Goal: Task Accomplishment & Management: Use online tool/utility

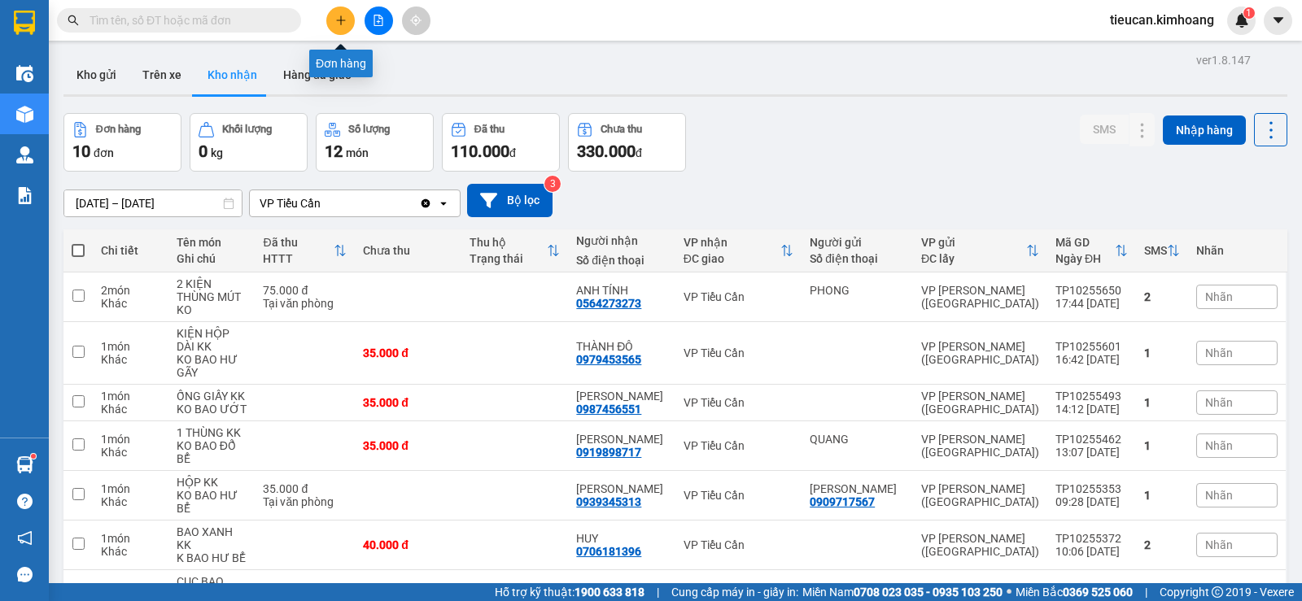
click at [346, 13] on button at bounding box center [340, 21] width 28 height 28
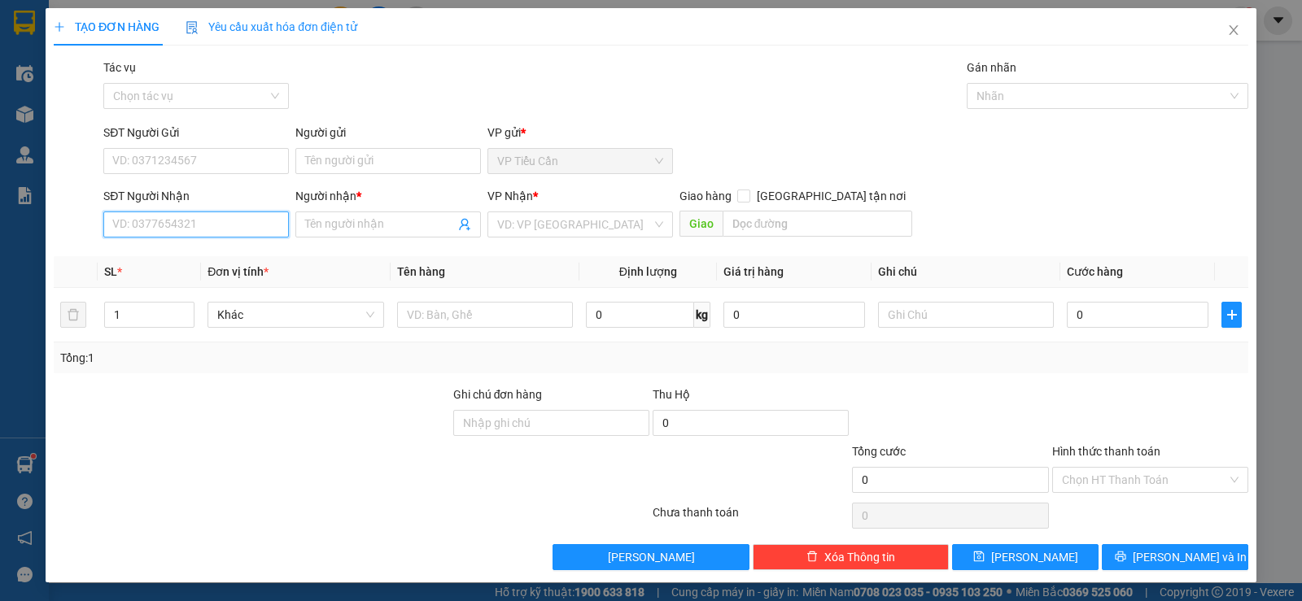
click at [247, 233] on input "SĐT Người Nhận" at bounding box center [195, 224] width 185 height 26
click at [213, 249] on div "0938821796 - thiên ân" at bounding box center [194, 257] width 164 height 18
type input "0938821796"
type input "thiên ân"
type input "35.000"
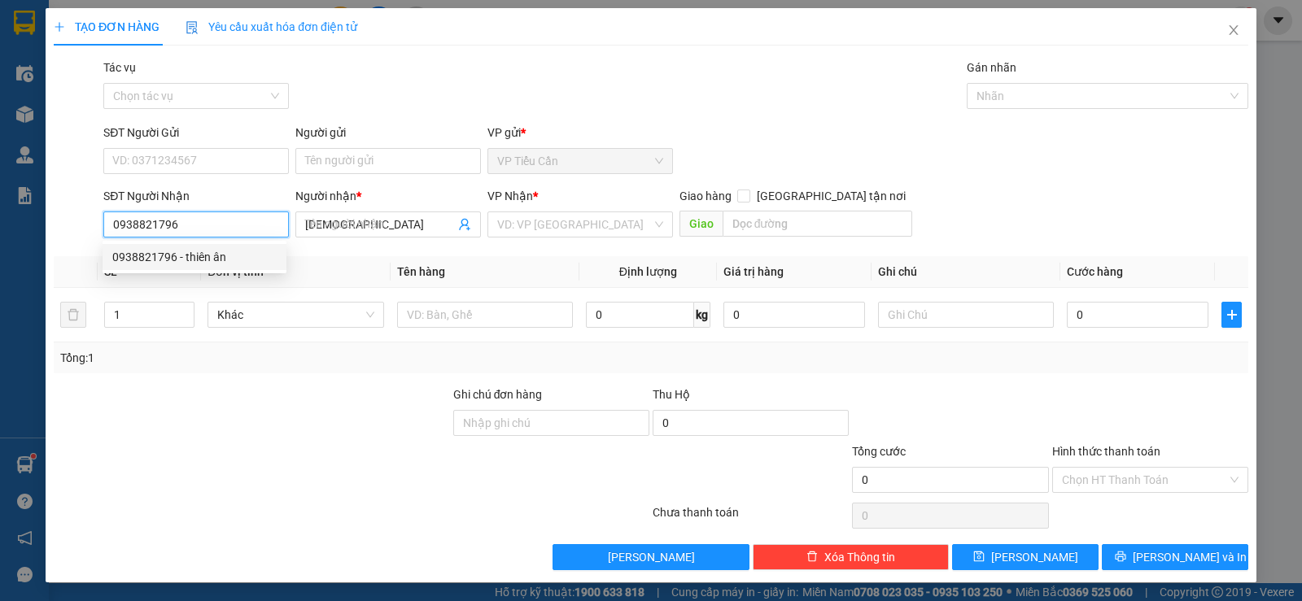
type input "35.000"
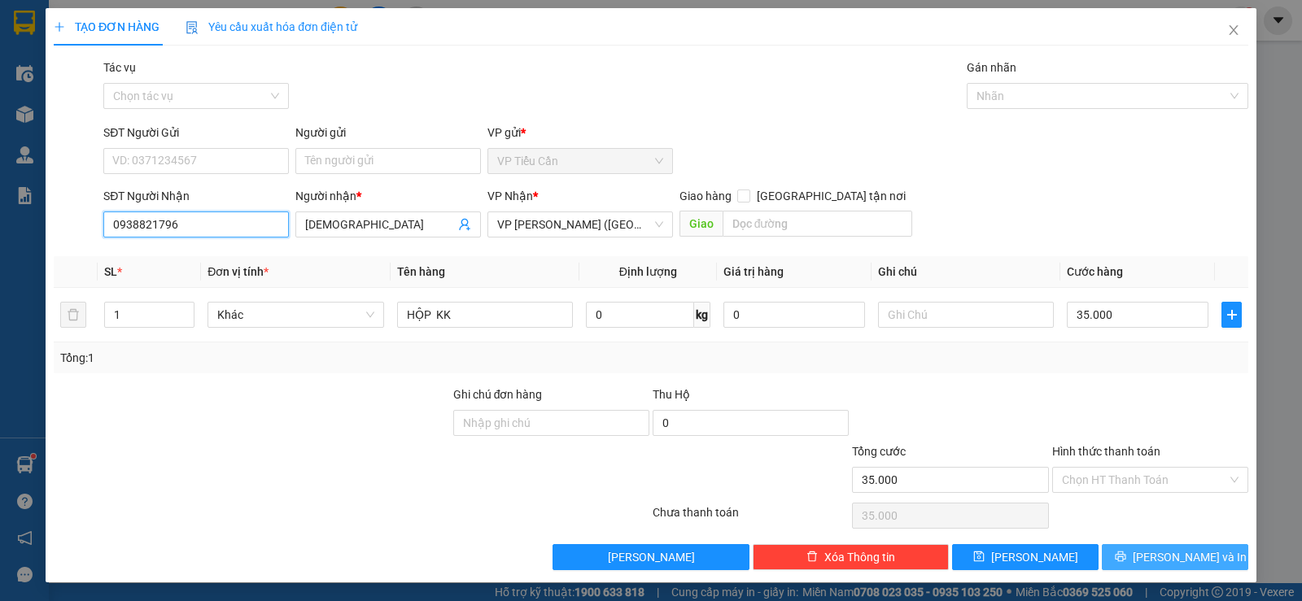
type input "0938821796"
click at [1163, 550] on span "Lưu và In" at bounding box center [1189, 557] width 114 height 18
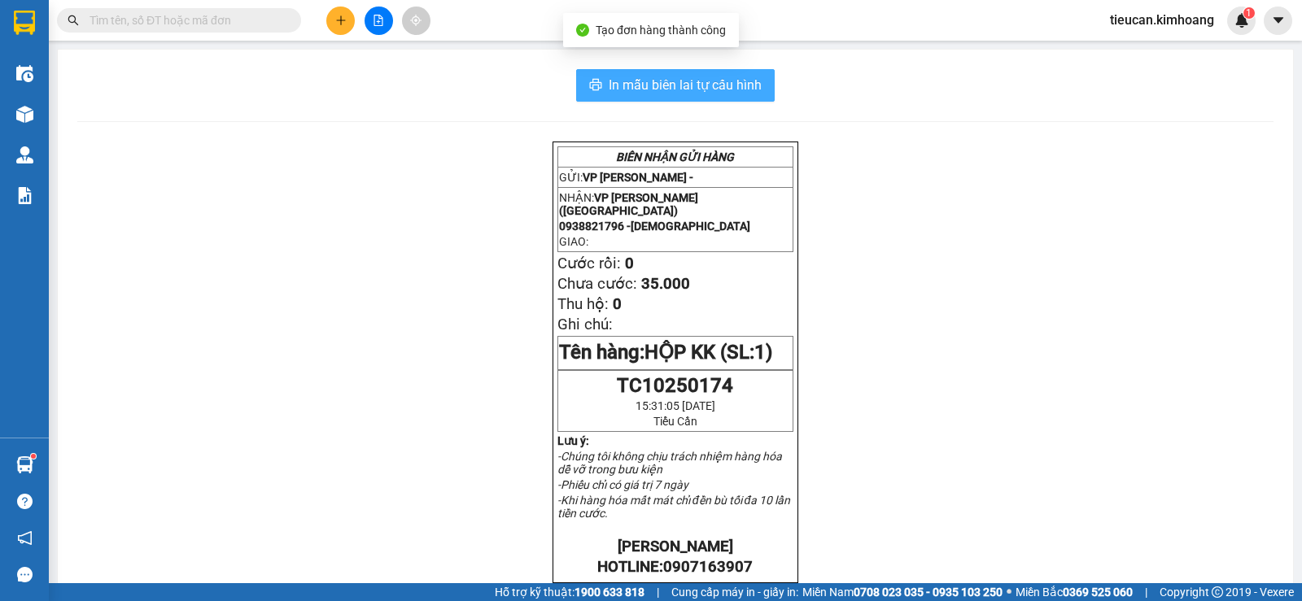
click at [724, 94] on span "In mẫu biên lai tự cấu hình" at bounding box center [684, 85] width 153 height 20
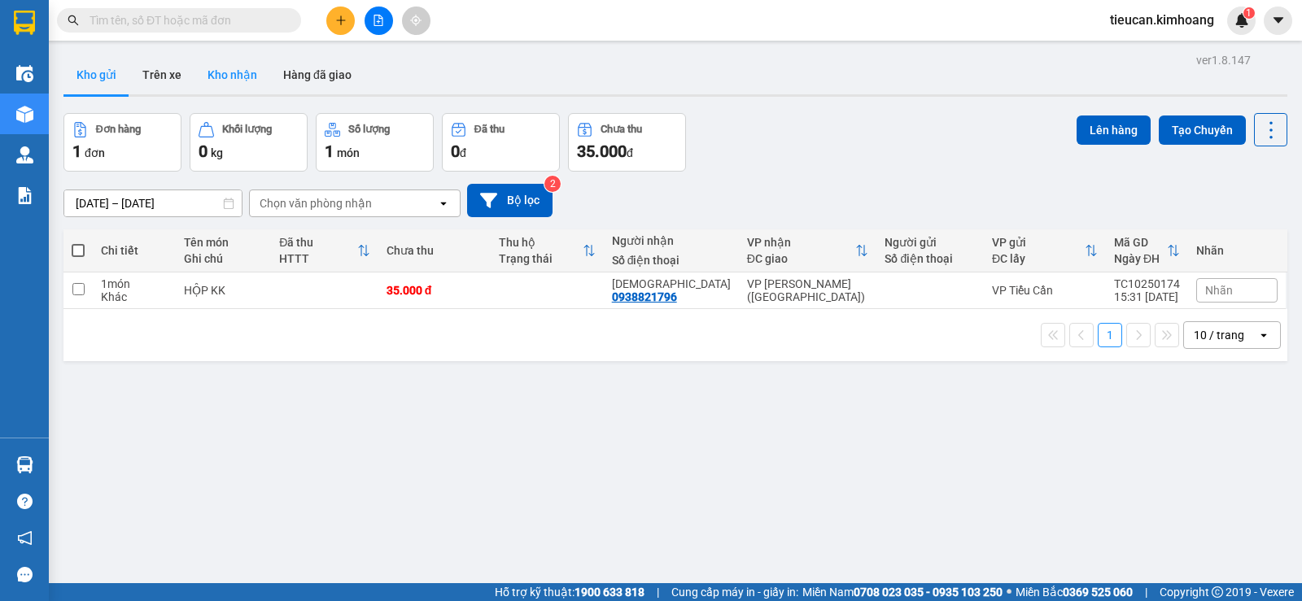
click at [216, 75] on button "Kho nhận" at bounding box center [232, 74] width 76 height 39
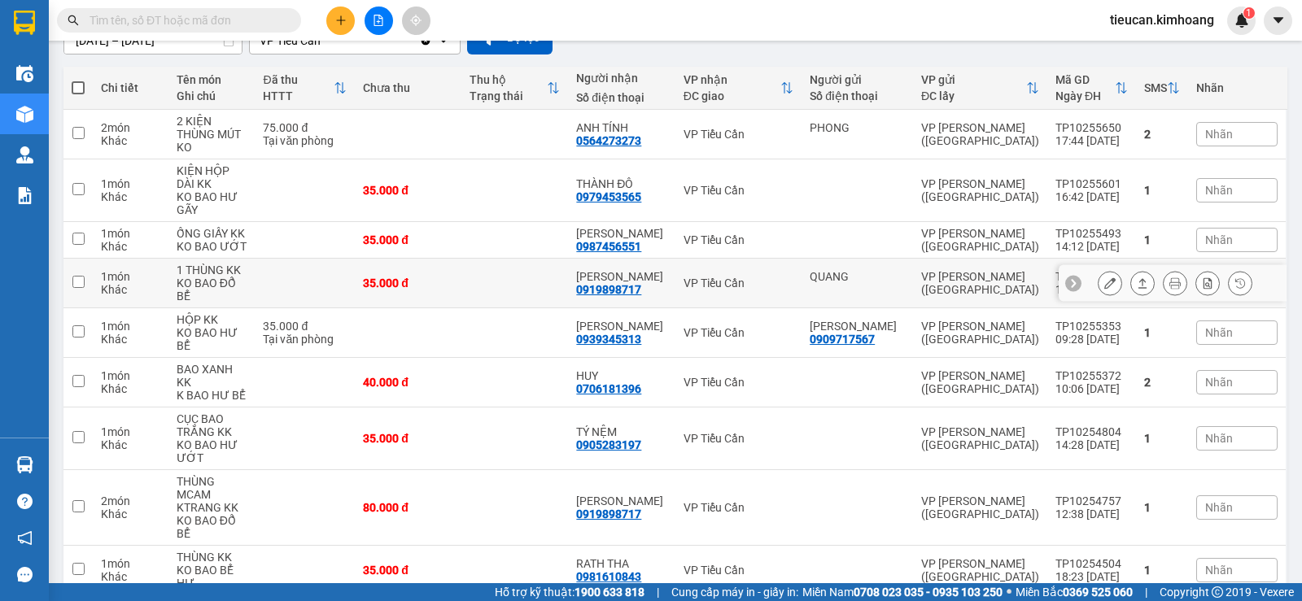
scroll to position [200, 0]
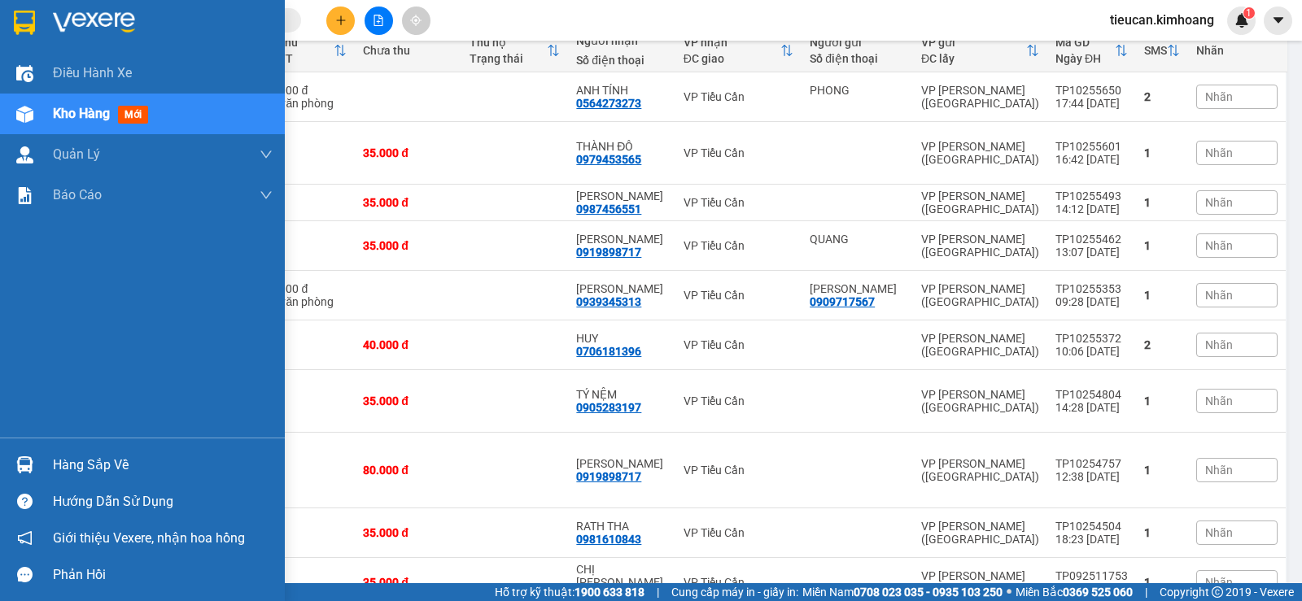
click at [88, 459] on div "Hàng sắp về" at bounding box center [163, 465] width 220 height 24
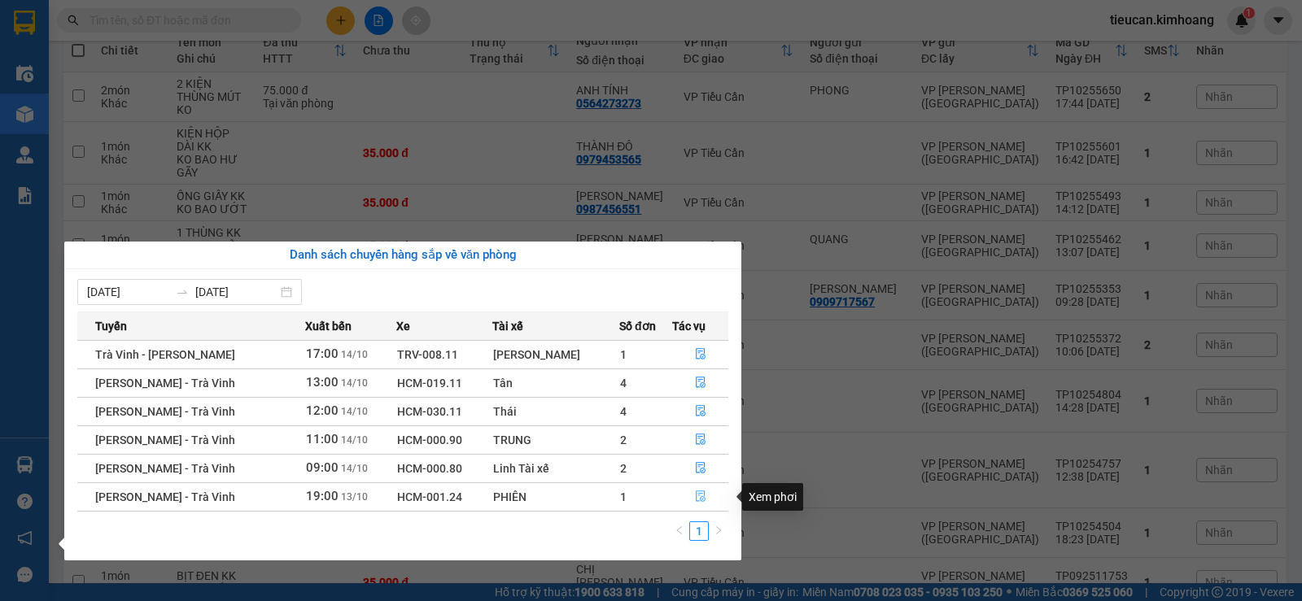
click at [701, 491] on icon "file-done" at bounding box center [700, 496] width 11 height 11
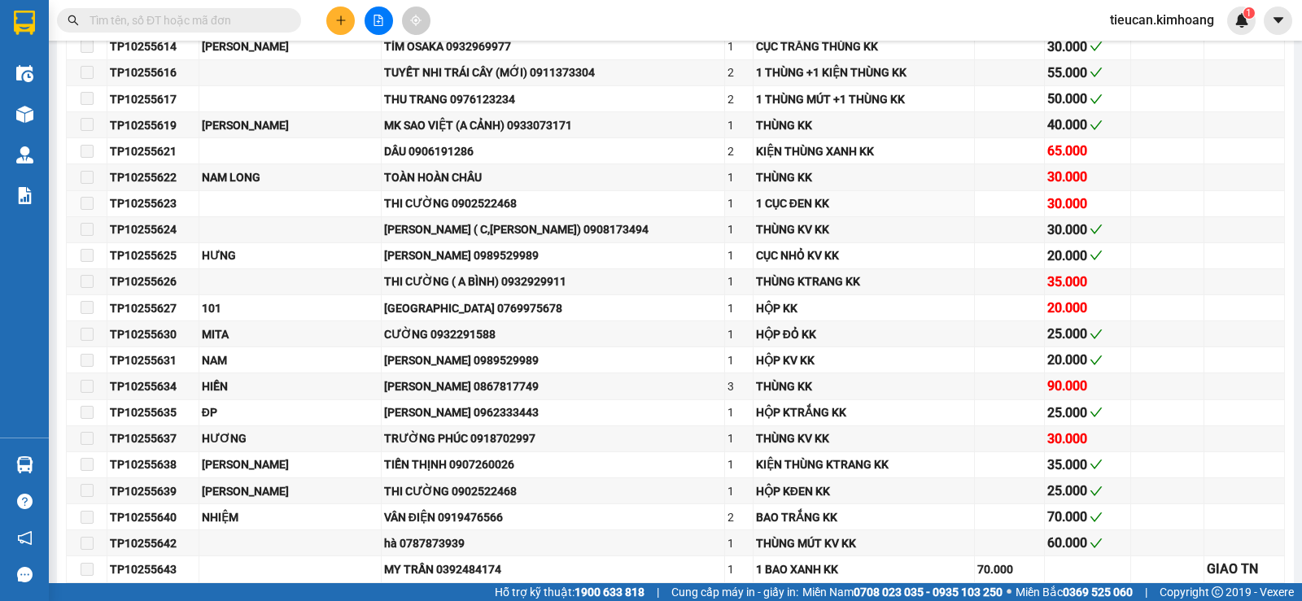
type input "13/10/2025"
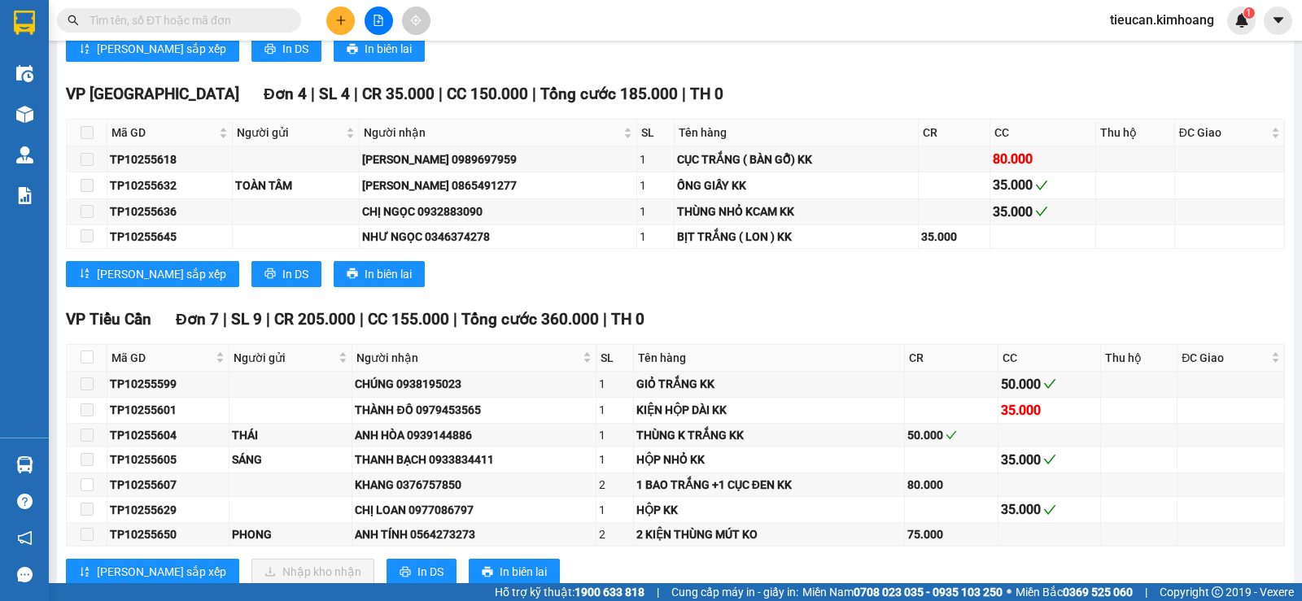
scroll to position [2278, 0]
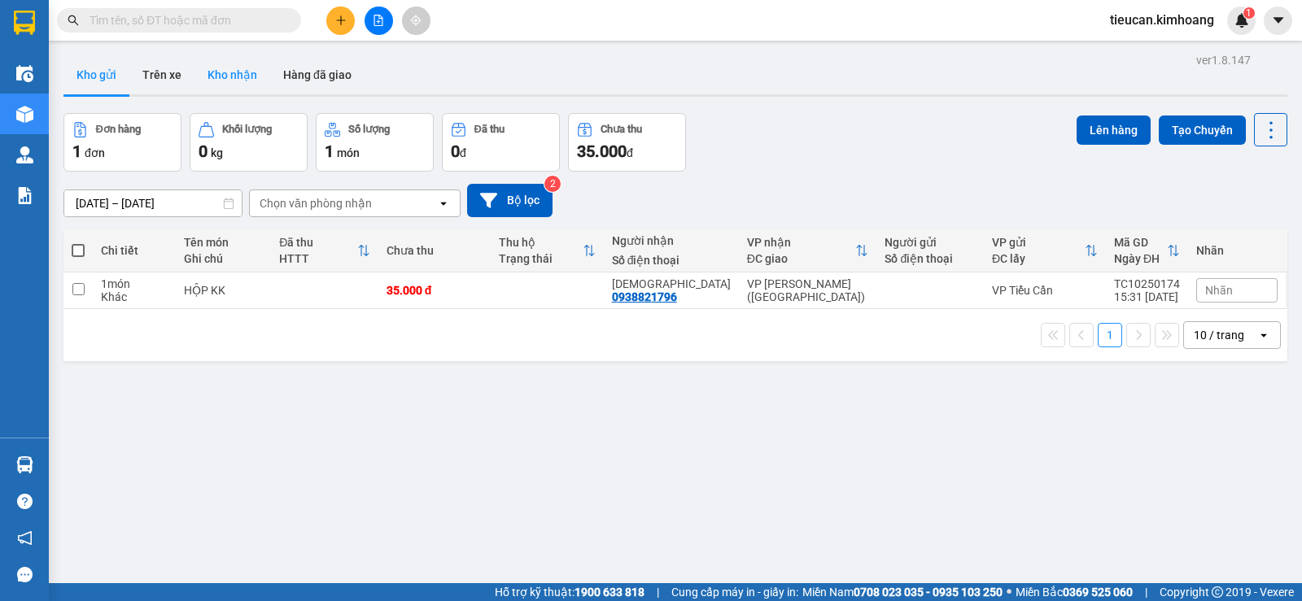
click at [246, 78] on button "Kho nhận" at bounding box center [232, 74] width 76 height 39
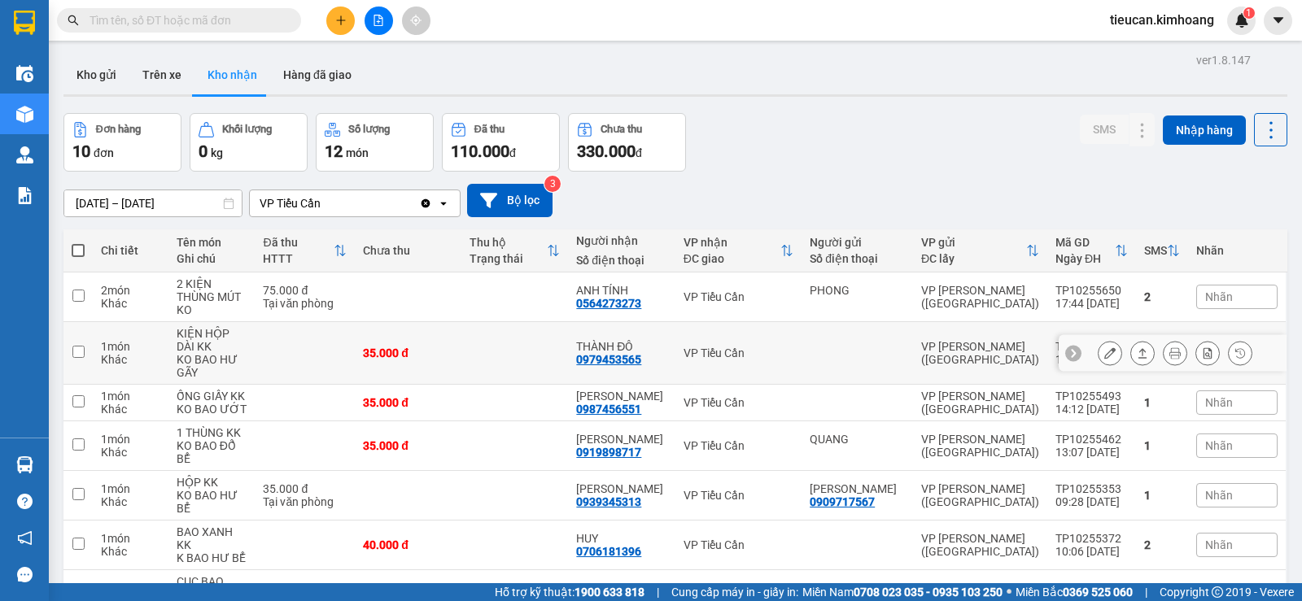
scroll to position [163, 0]
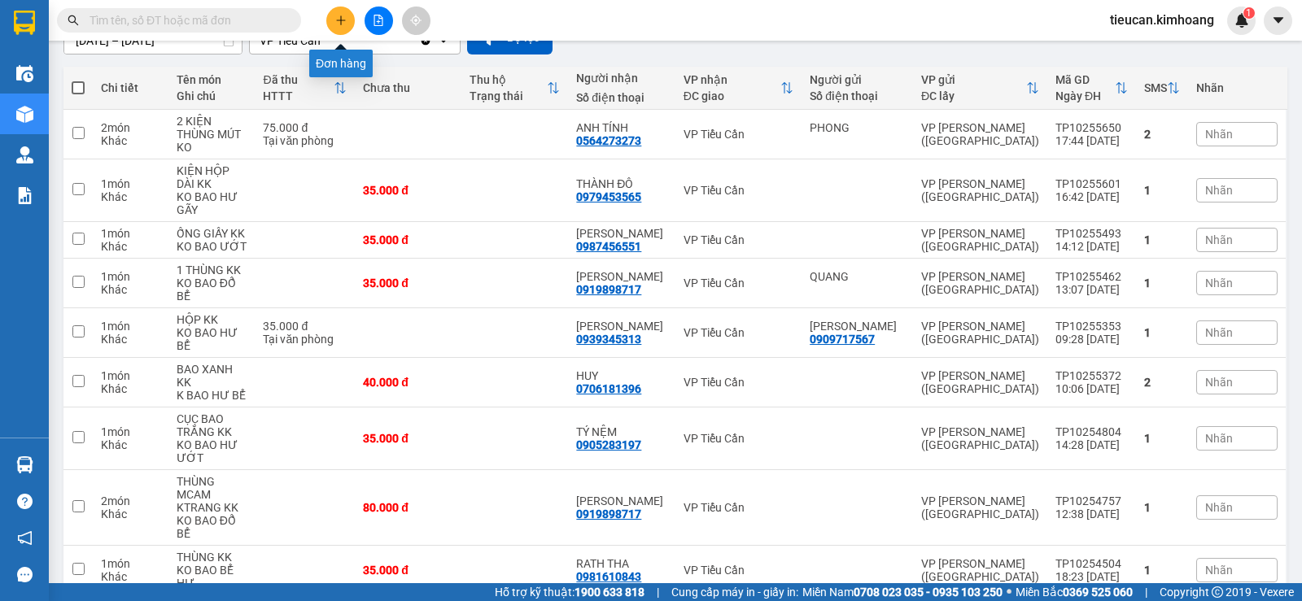
click at [337, 21] on icon "plus" at bounding box center [340, 20] width 11 height 11
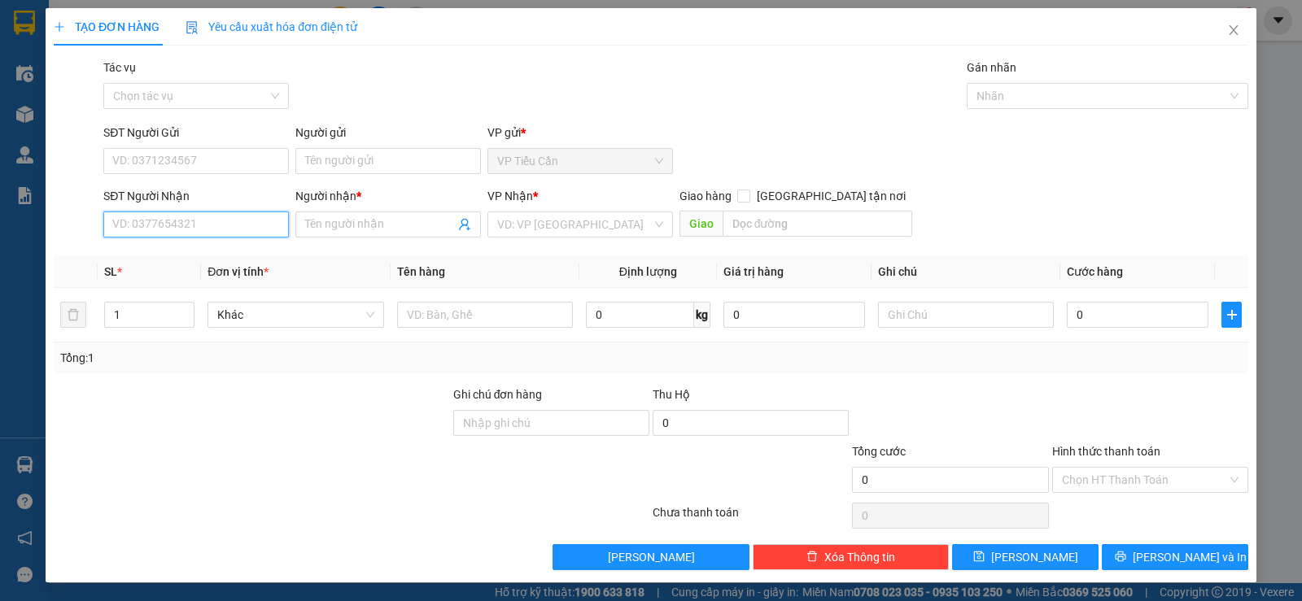
click at [233, 229] on input "SĐT Người Nhận" at bounding box center [195, 224] width 185 height 26
type input "0938652787"
click at [330, 225] on input "Người nhận *" at bounding box center [380, 225] width 150 height 18
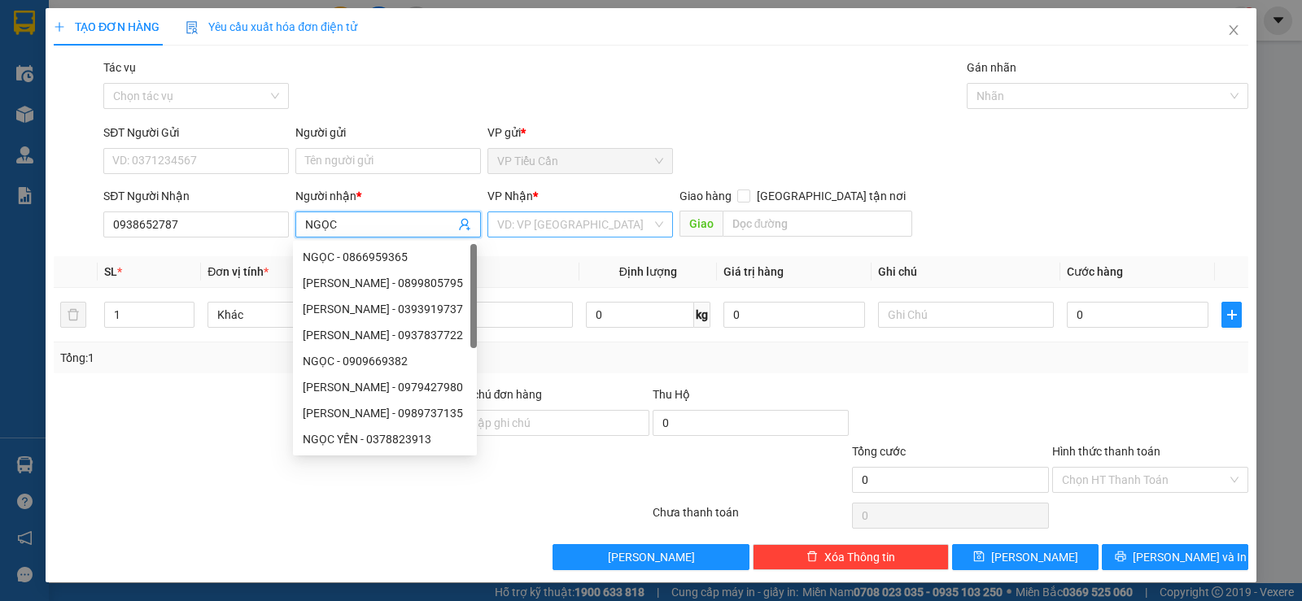
type input "NGỌC"
click at [534, 233] on input "search" at bounding box center [574, 224] width 155 height 24
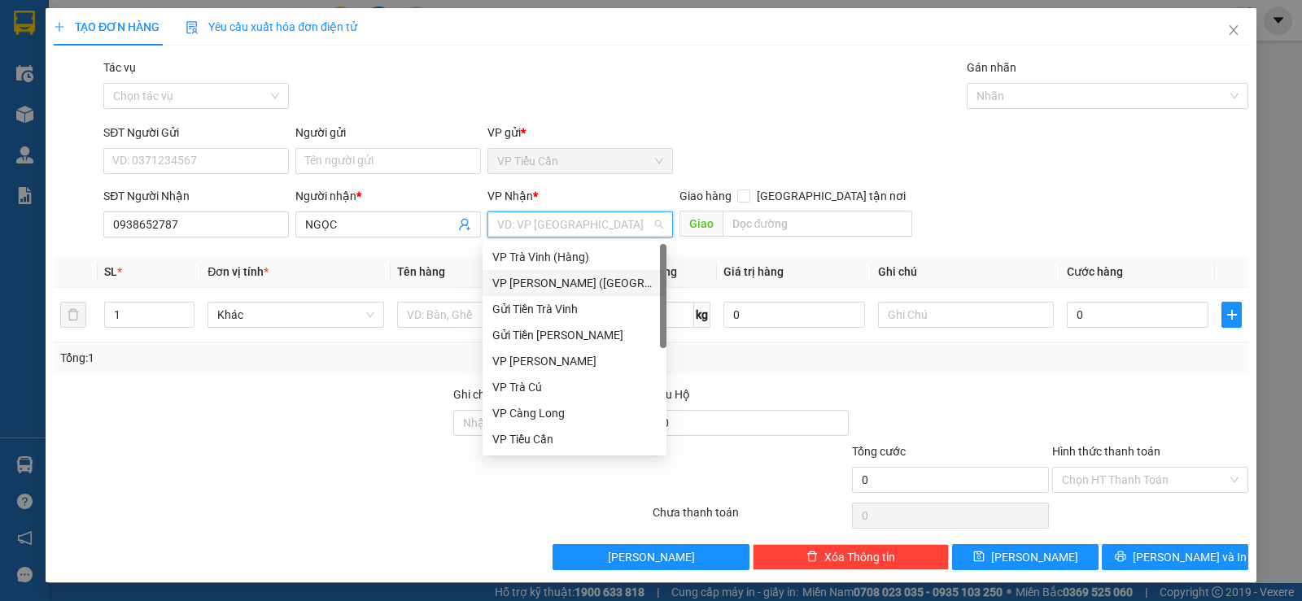
click at [548, 281] on div "VP Trần Phú (Hàng)" at bounding box center [574, 283] width 164 height 18
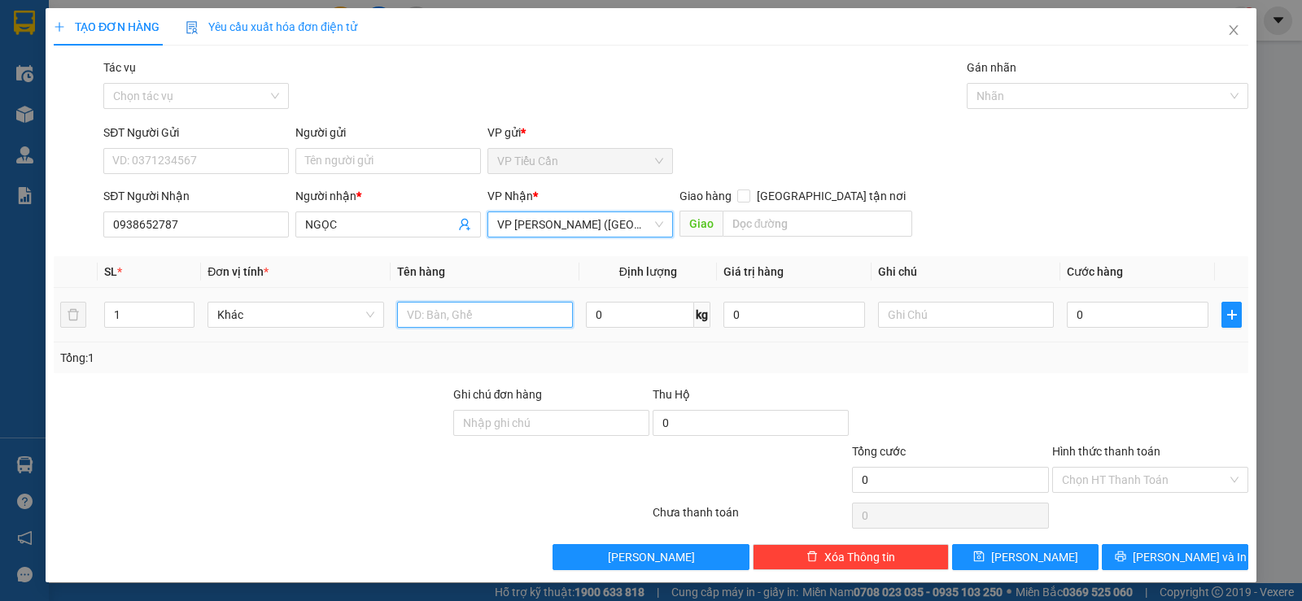
click at [431, 312] on input "text" at bounding box center [485, 315] width 176 height 26
type input "M"
type input "TẤM KÍNH KK"
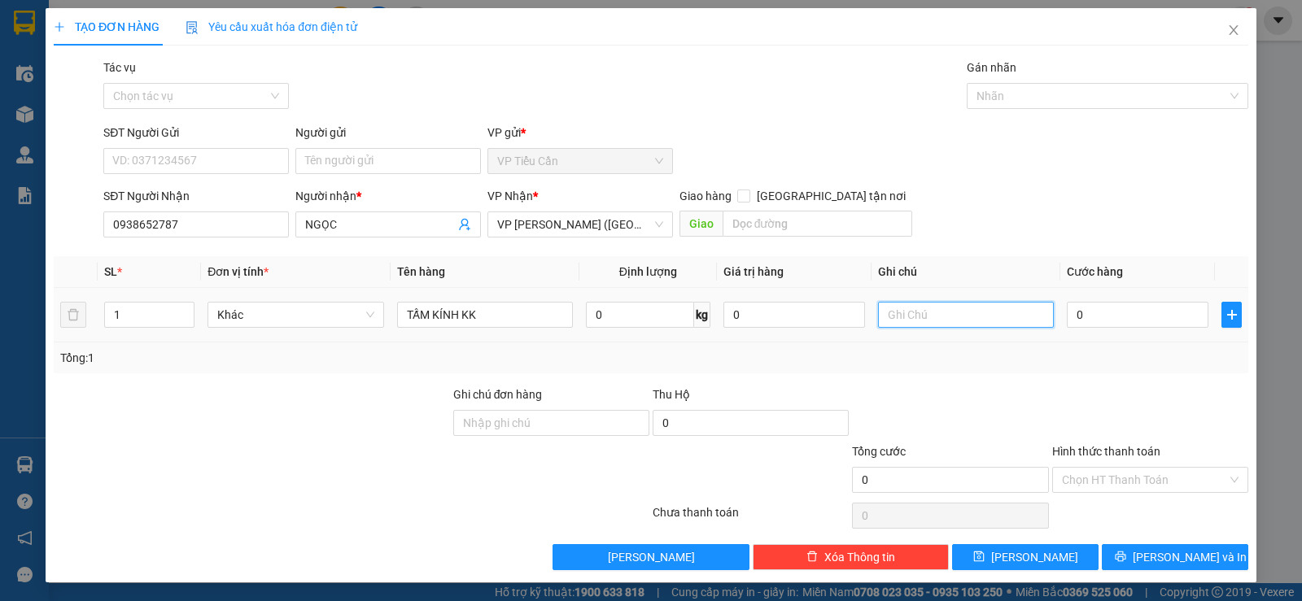
click at [897, 323] on input "text" at bounding box center [966, 315] width 176 height 26
type input "K BAO BỂ"
click at [1066, 314] on input "0" at bounding box center [1137, 315] width 142 height 26
type input "3"
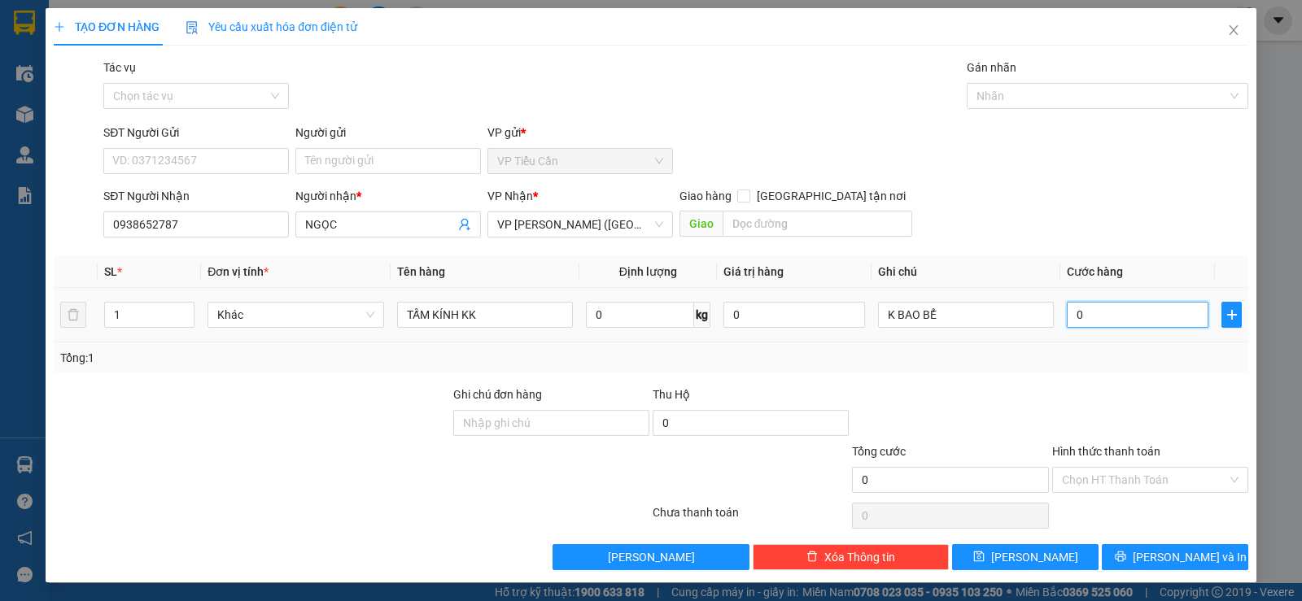
type input "3"
type input "35"
type input "35.000"
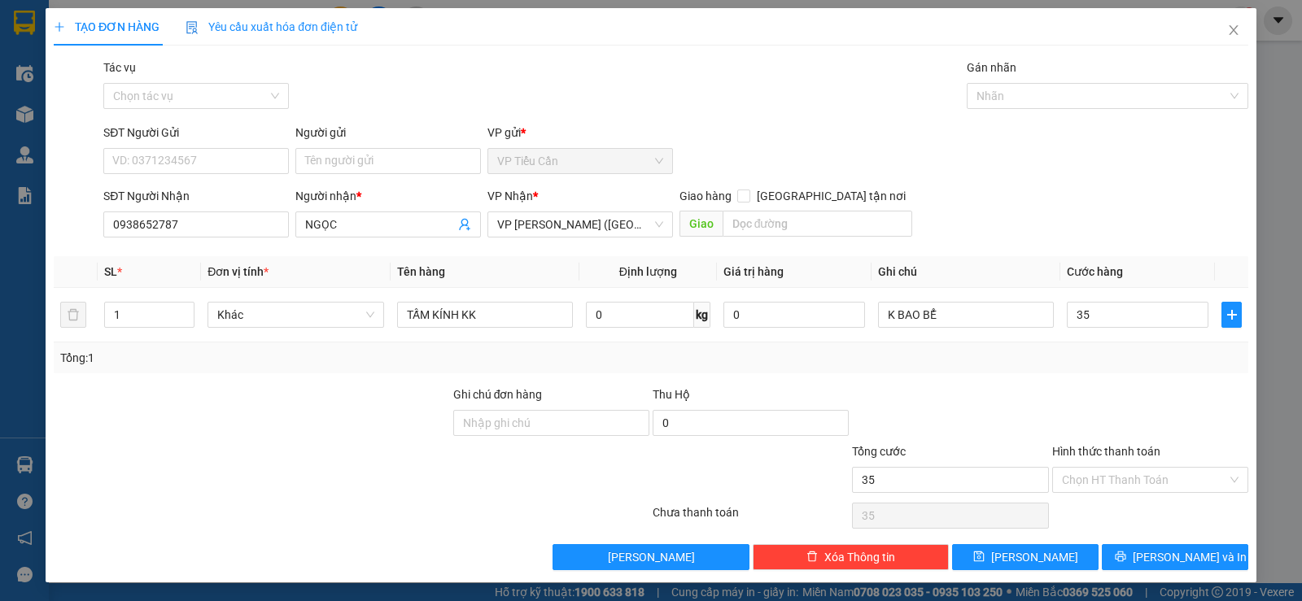
type input "35.000"
click at [1048, 381] on div "Transit Pickup Surcharge Ids Transit Deliver Surcharge Ids Transit Deliver Surc…" at bounding box center [651, 315] width 1194 height 512
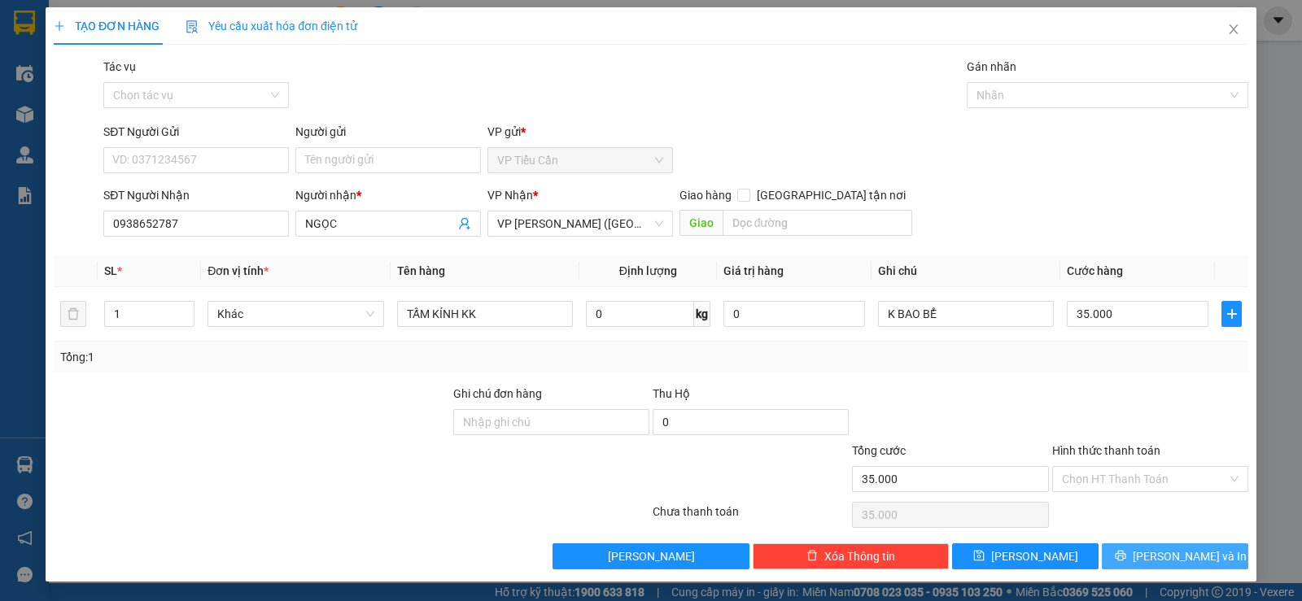
click at [1147, 560] on button "Lưu và In" at bounding box center [1174, 556] width 146 height 26
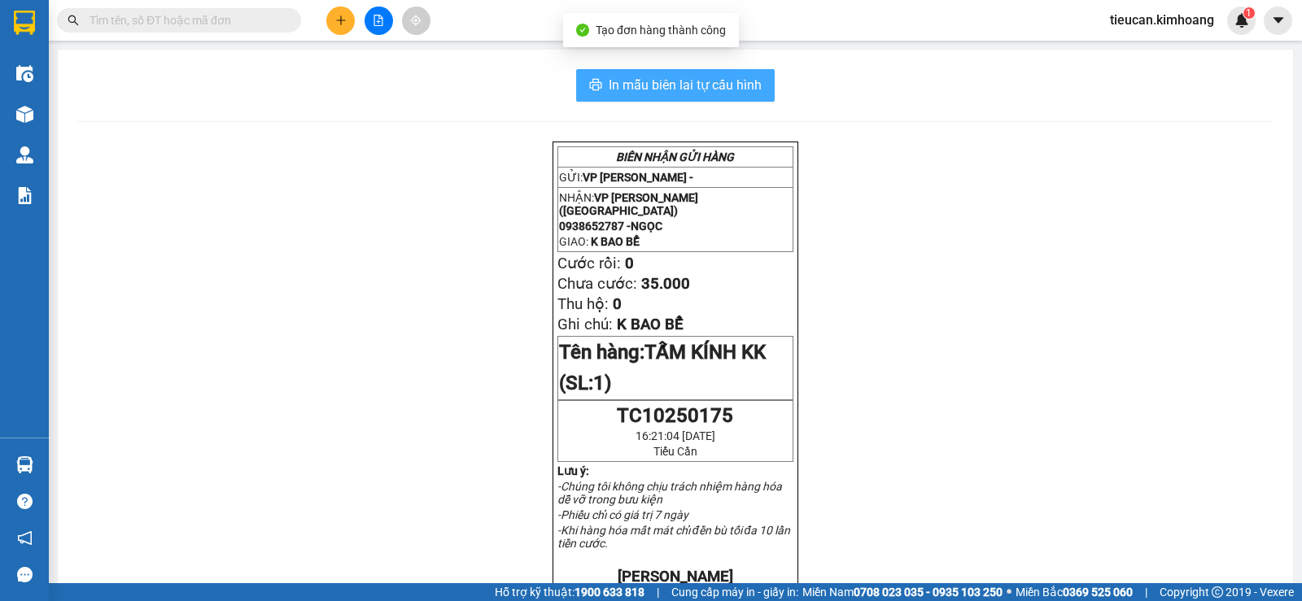
click at [727, 80] on span "In mẫu biên lai tự cấu hình" at bounding box center [684, 85] width 153 height 20
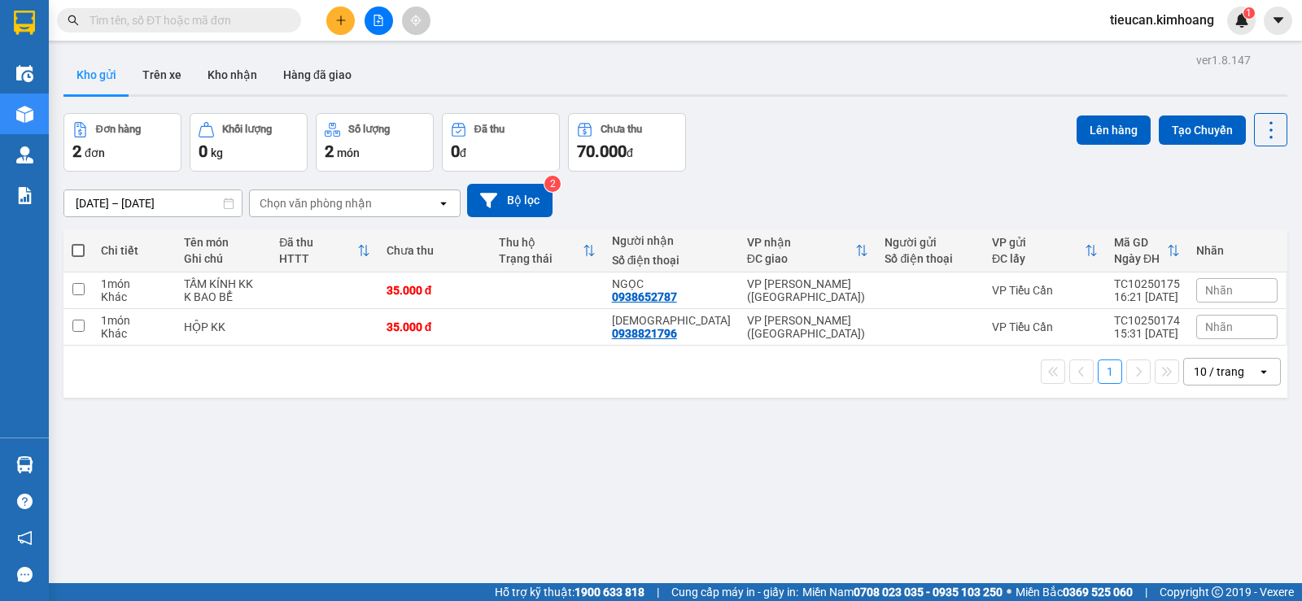
click at [78, 252] on span at bounding box center [78, 250] width 13 height 13
click at [78, 242] on input "checkbox" at bounding box center [78, 242] width 0 height 0
checkbox input "true"
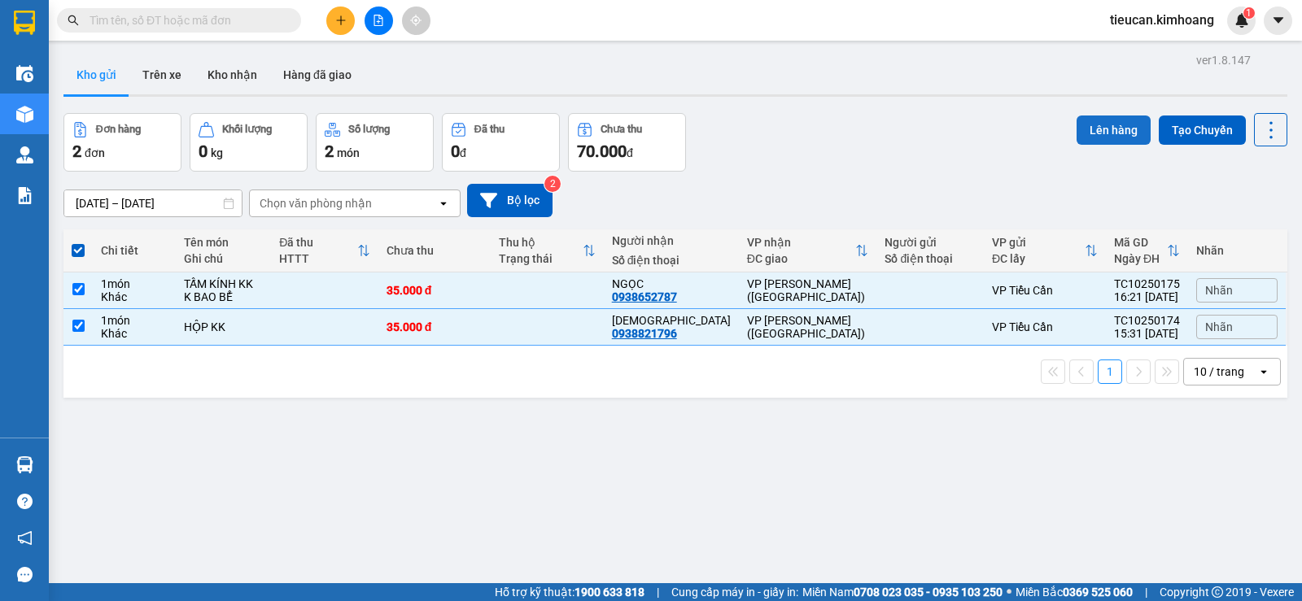
click at [1083, 125] on button "Lên hàng" at bounding box center [1113, 130] width 74 height 29
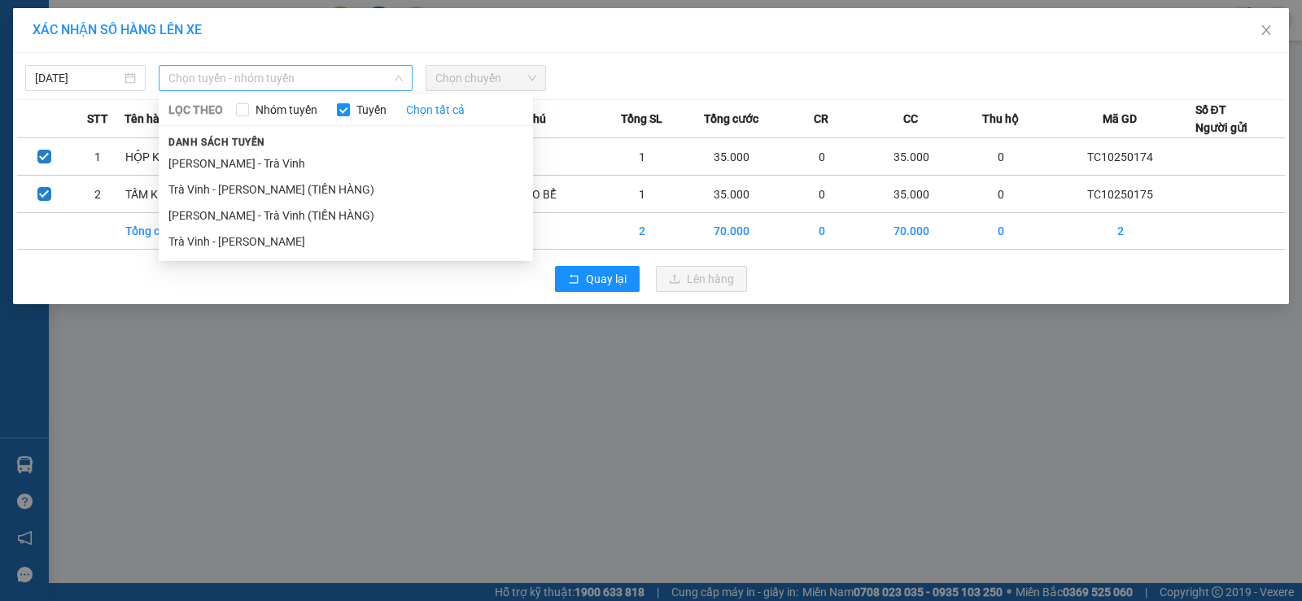
click at [323, 83] on span "Chọn tuyến - nhóm tuyến" at bounding box center [285, 78] width 234 height 24
click at [284, 243] on li "Trà Vinh - [PERSON_NAME]" at bounding box center [346, 242] width 374 height 26
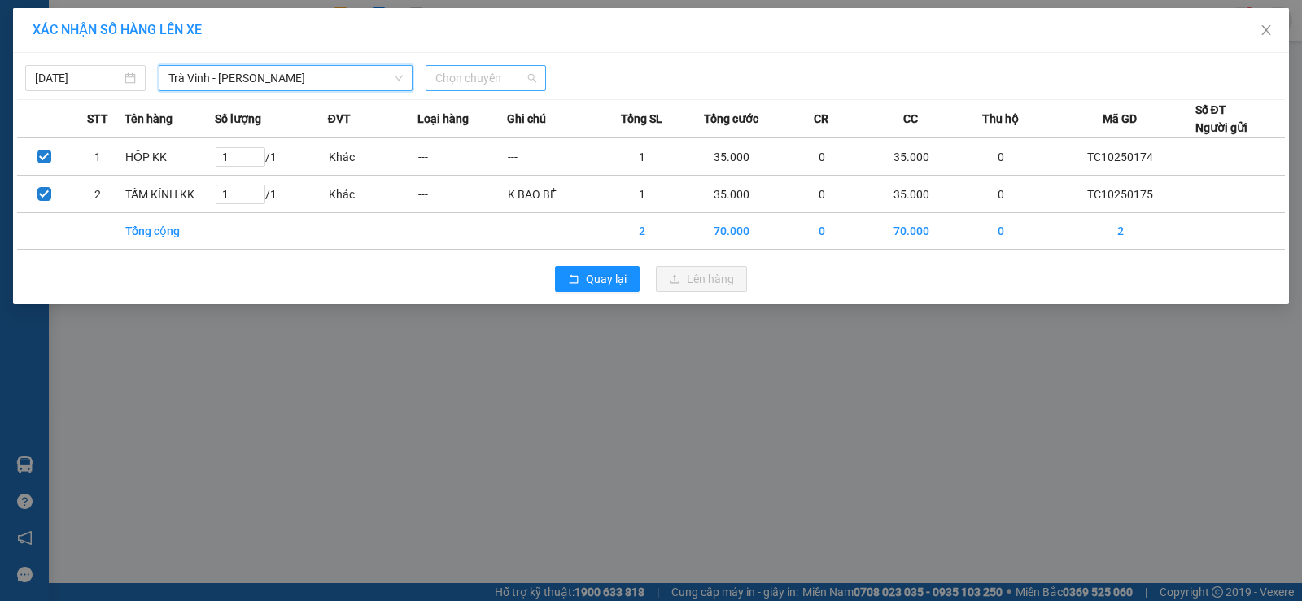
click at [507, 80] on span "Chọn chuyến" at bounding box center [485, 78] width 101 height 24
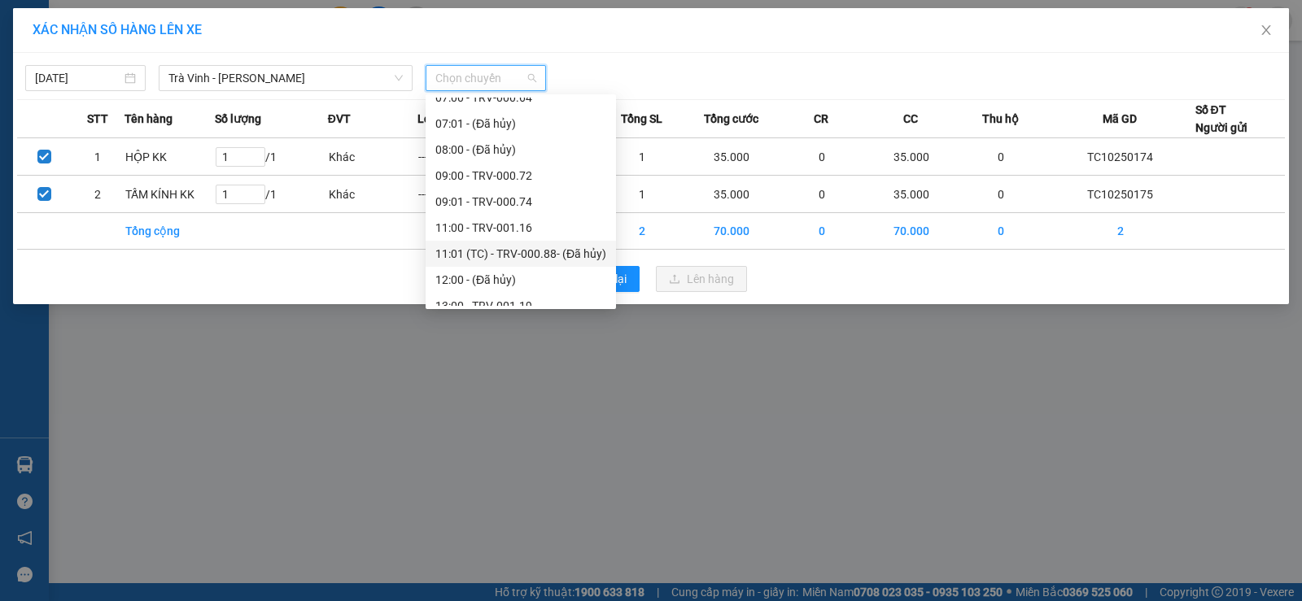
scroll to position [469, 0]
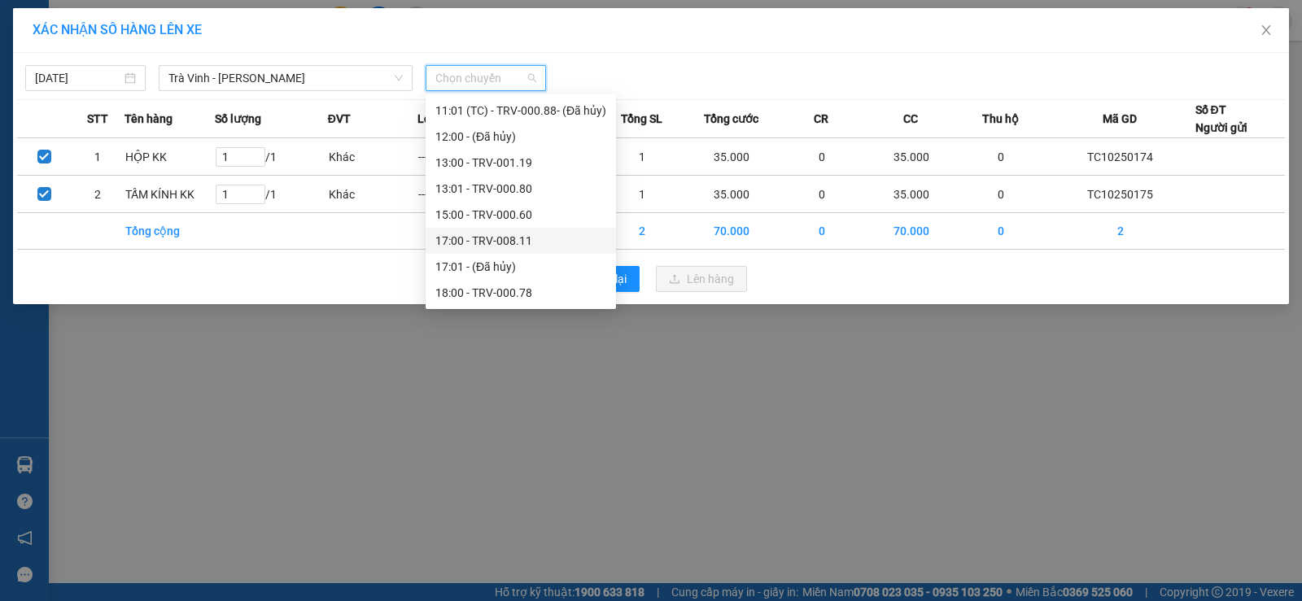
click at [478, 237] on div "17:00 - TRV-008.11" at bounding box center [520, 241] width 171 height 18
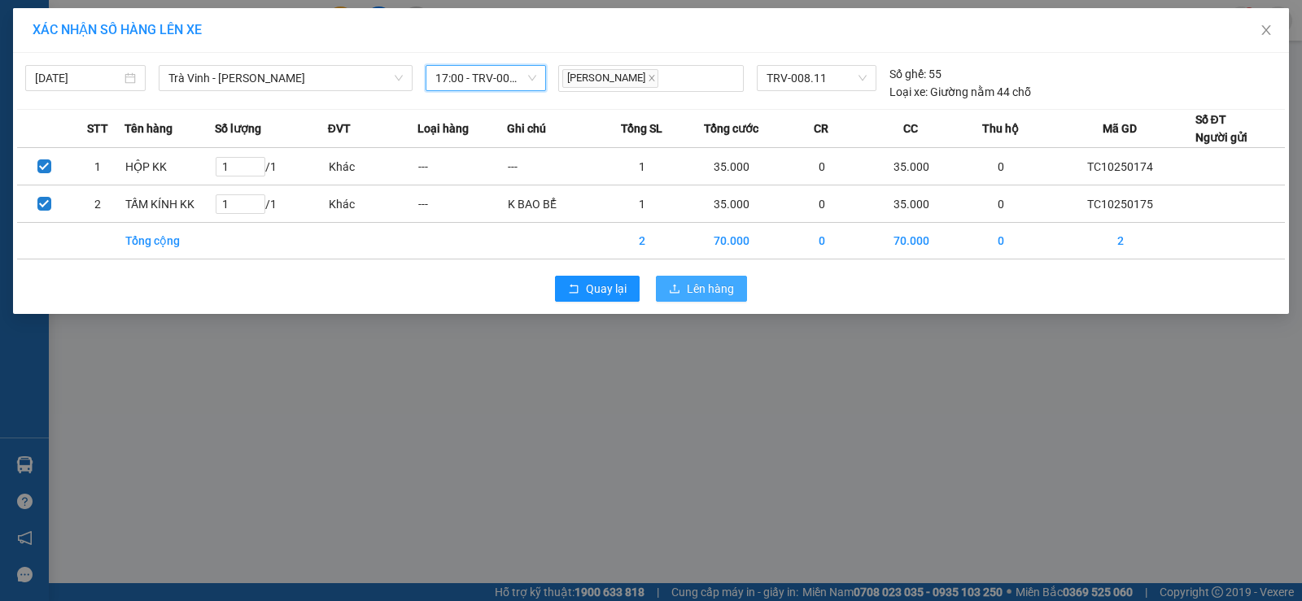
click at [708, 286] on span "Lên hàng" at bounding box center [710, 289] width 47 height 18
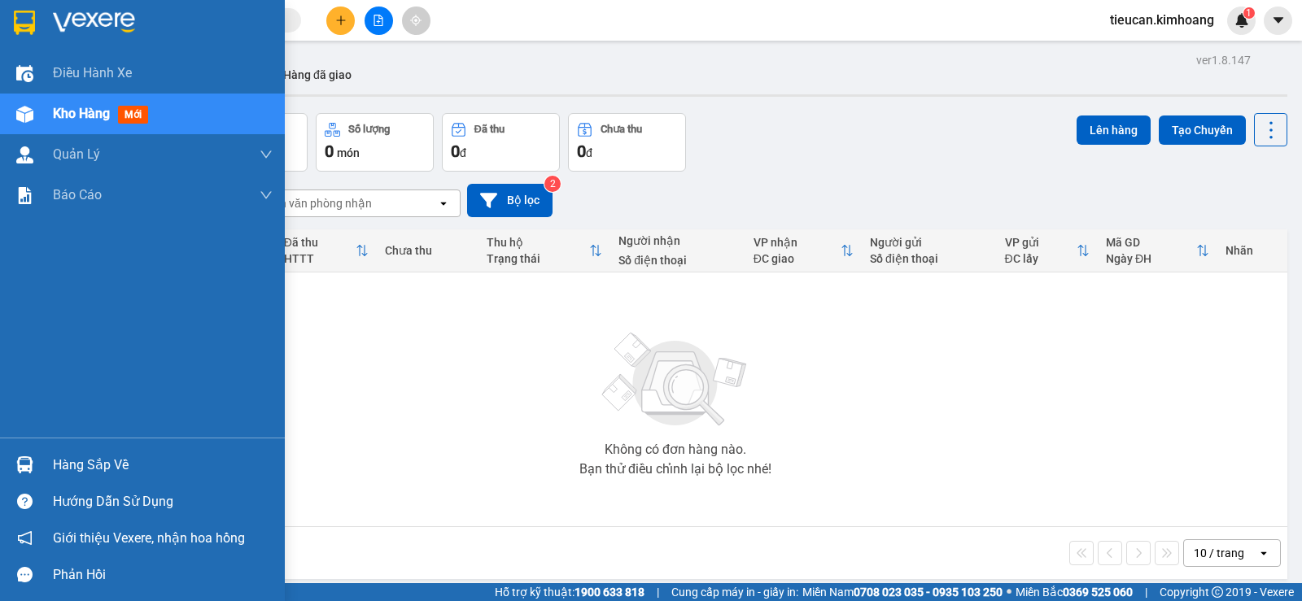
click at [85, 457] on div "Hàng sắp về" at bounding box center [163, 465] width 220 height 24
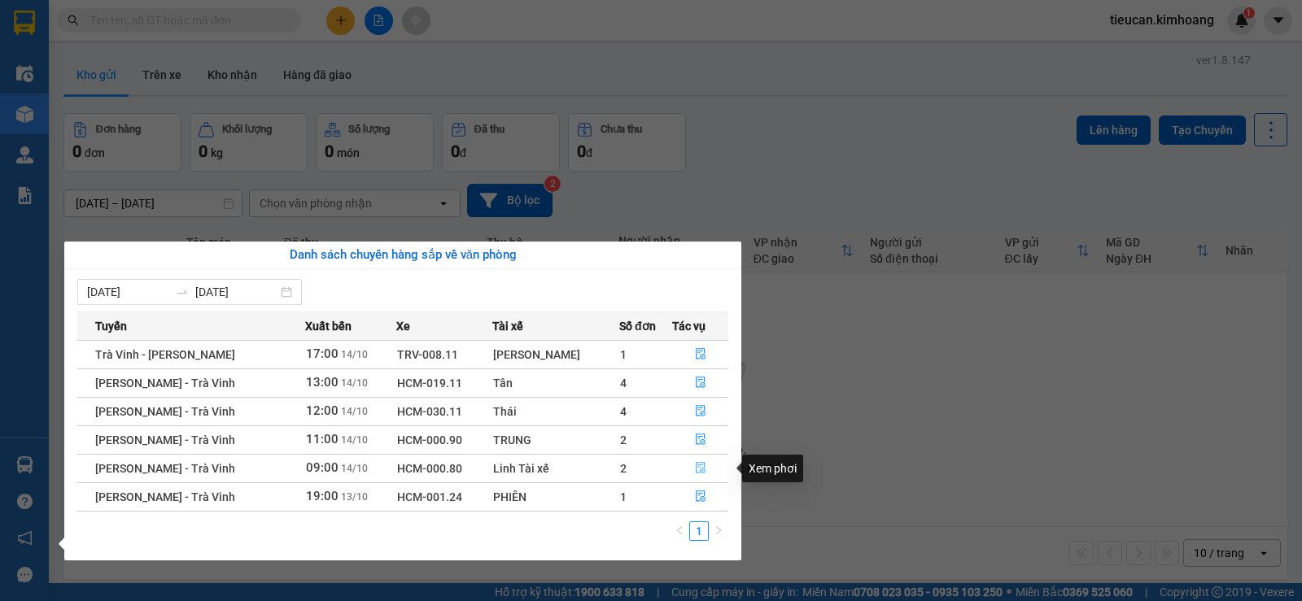
click at [696, 465] on icon "file-done" at bounding box center [701, 468] width 10 height 11
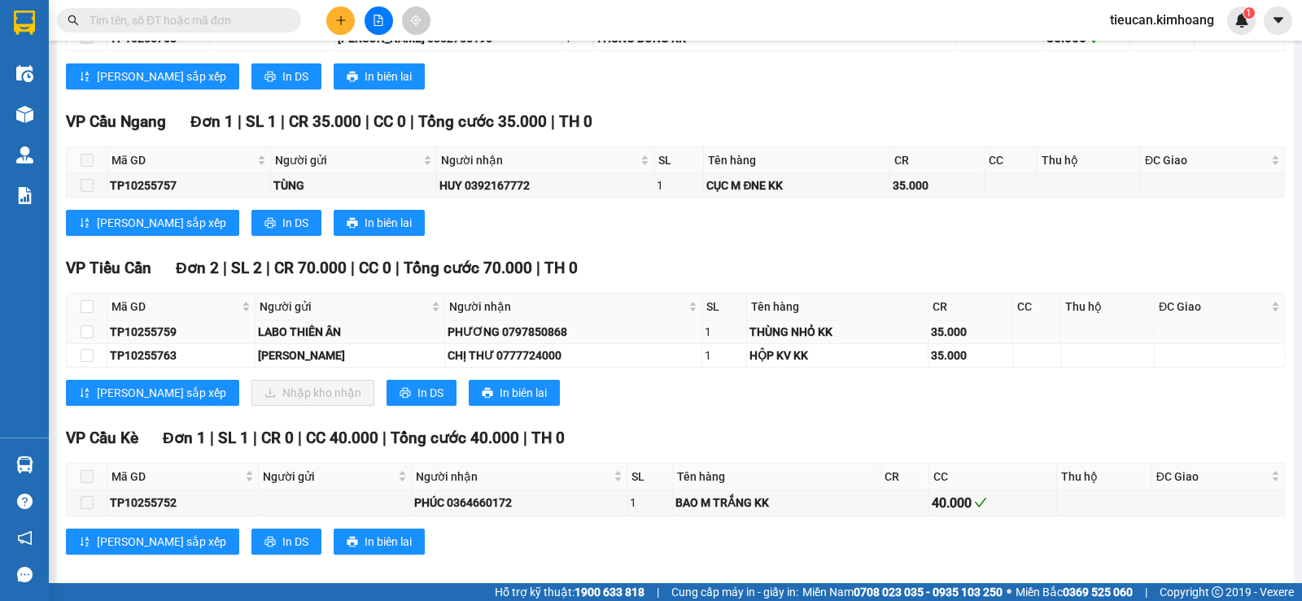
scroll to position [682, 0]
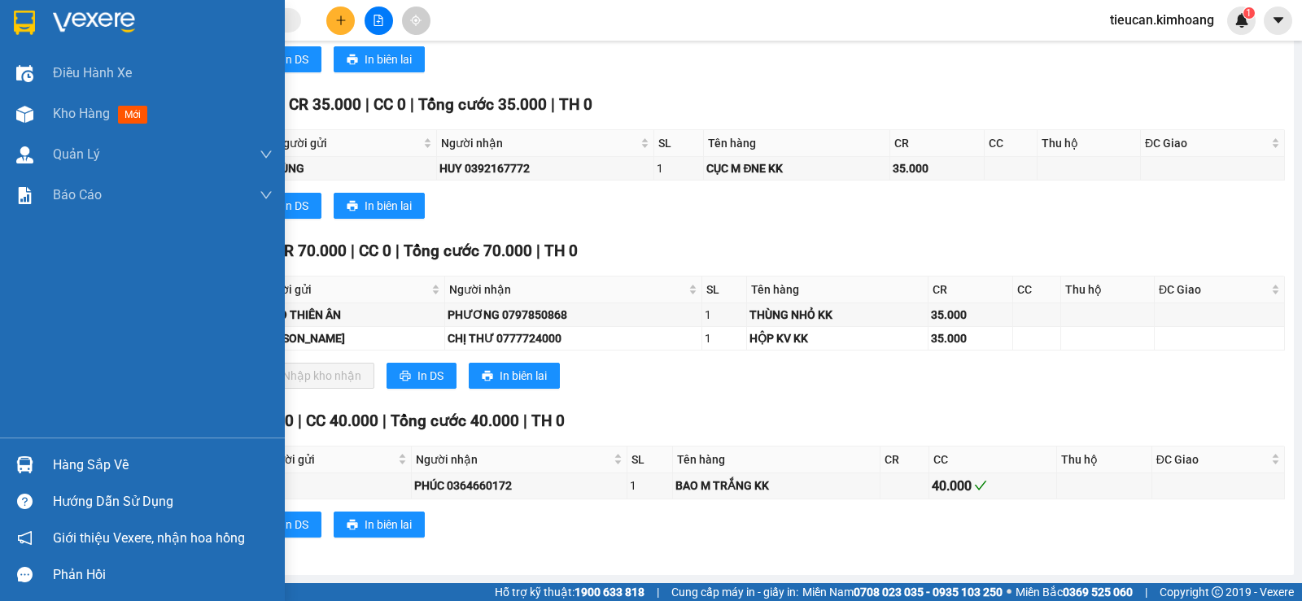
click at [85, 471] on div "Hàng sắp về" at bounding box center [163, 465] width 220 height 24
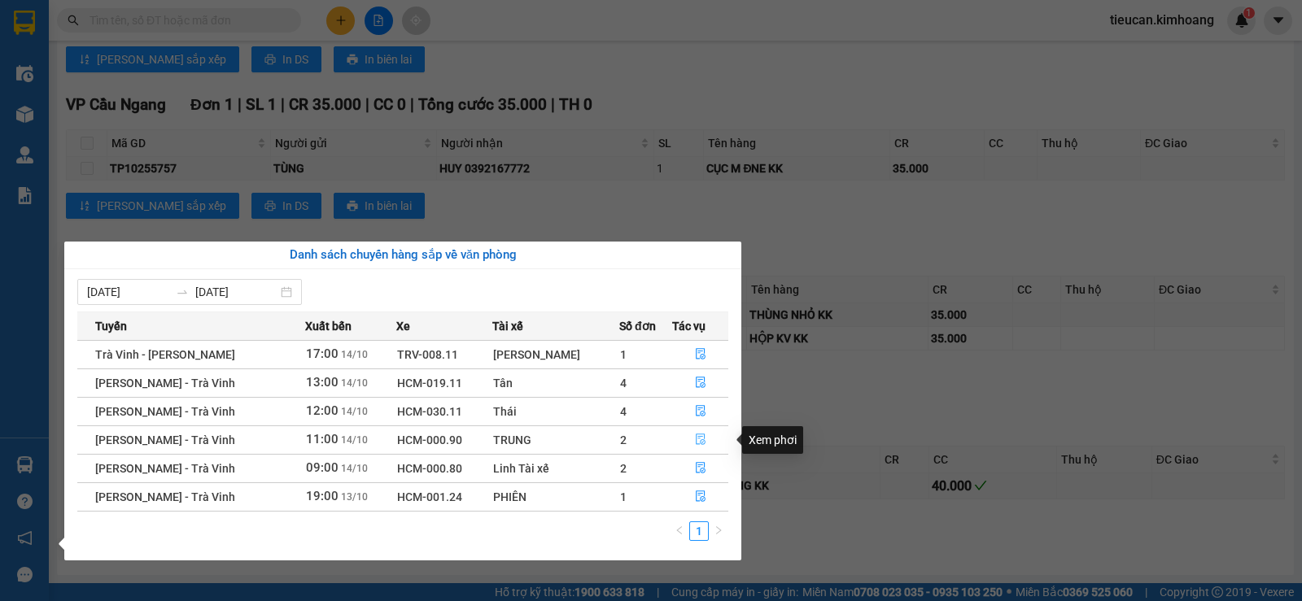
click at [696, 438] on icon "file-done" at bounding box center [701, 439] width 10 height 11
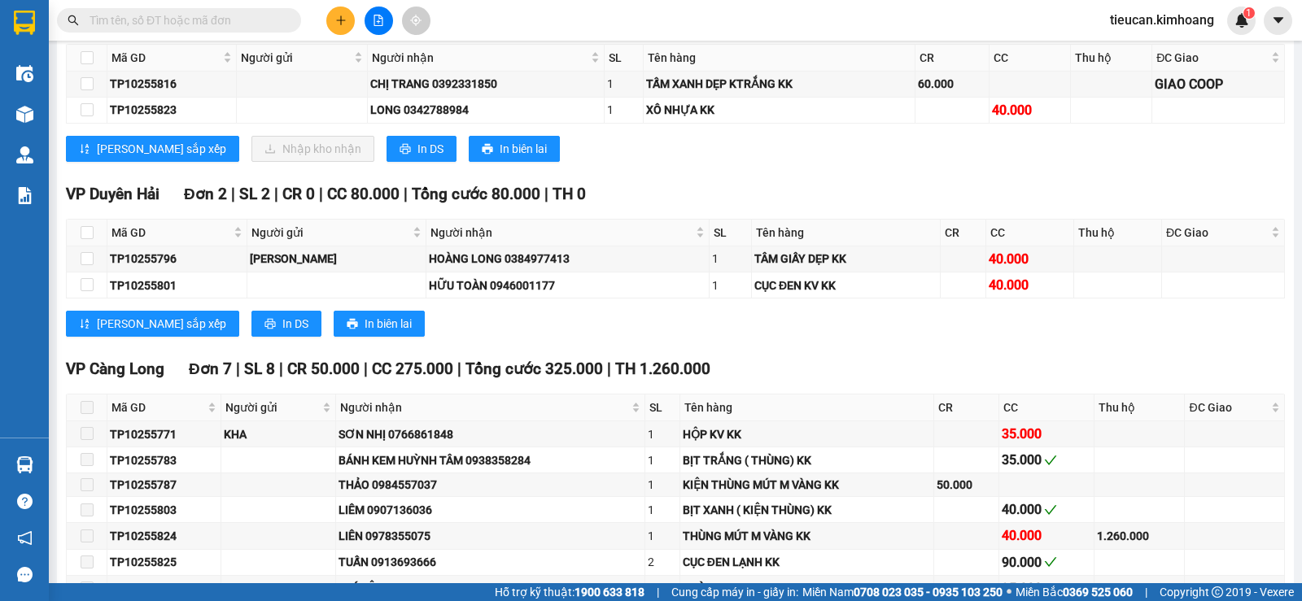
scroll to position [1642, 0]
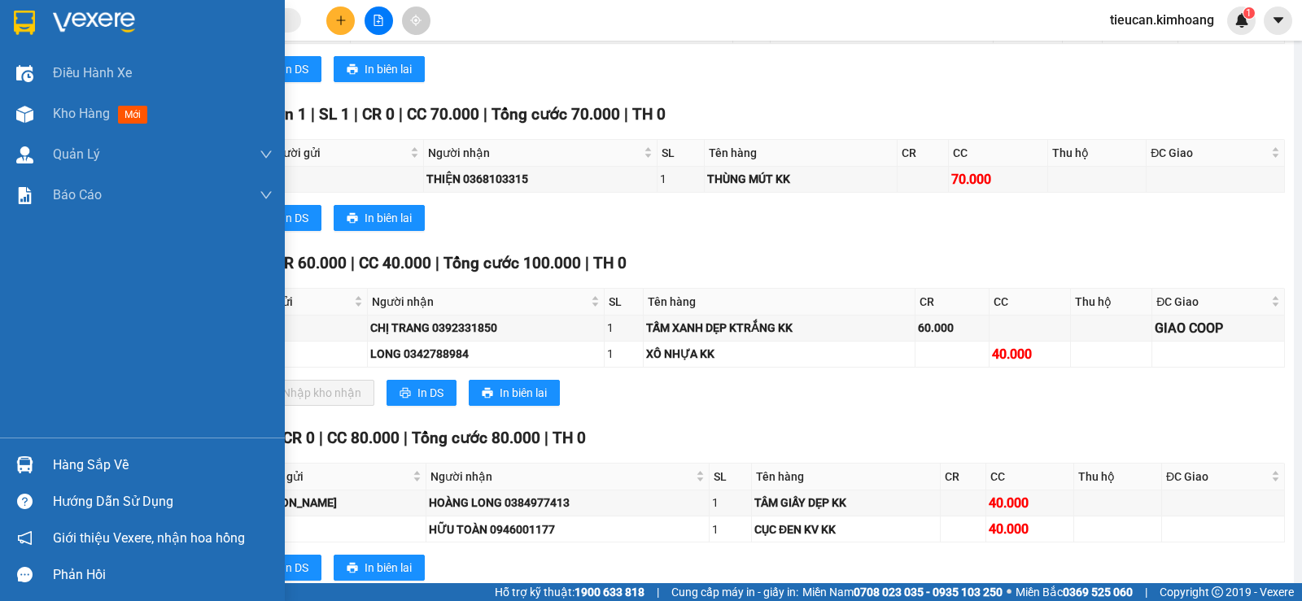
click at [77, 475] on div "Hàng sắp về" at bounding box center [163, 465] width 220 height 24
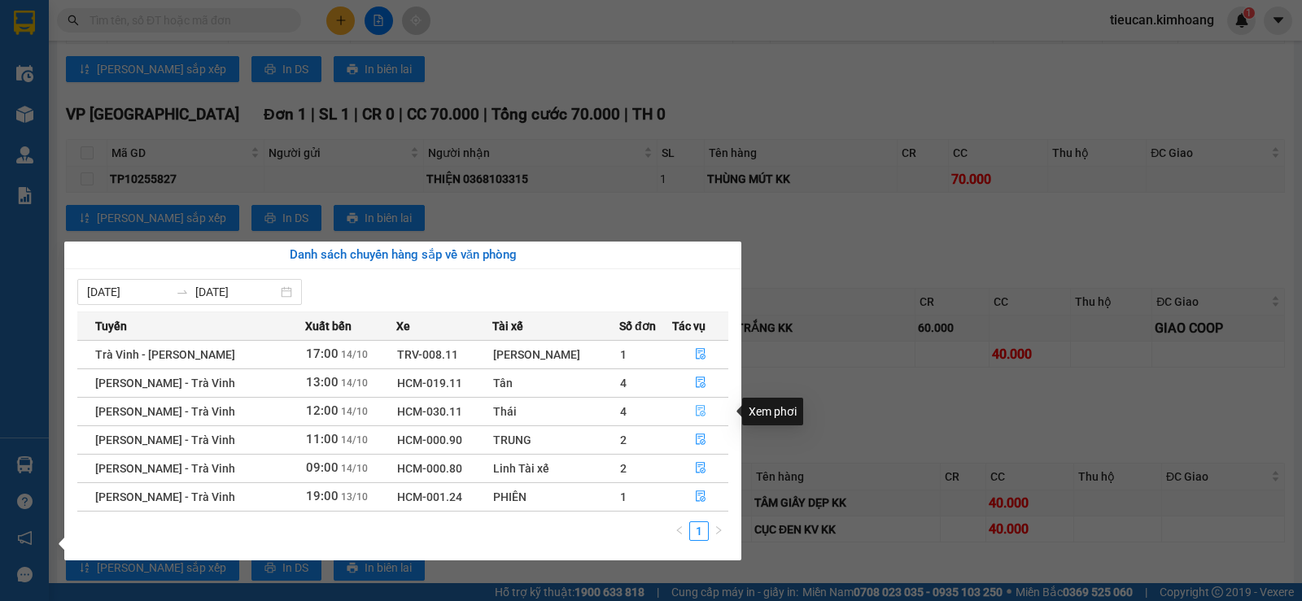
click at [696, 409] on icon "file-done" at bounding box center [701, 411] width 10 height 11
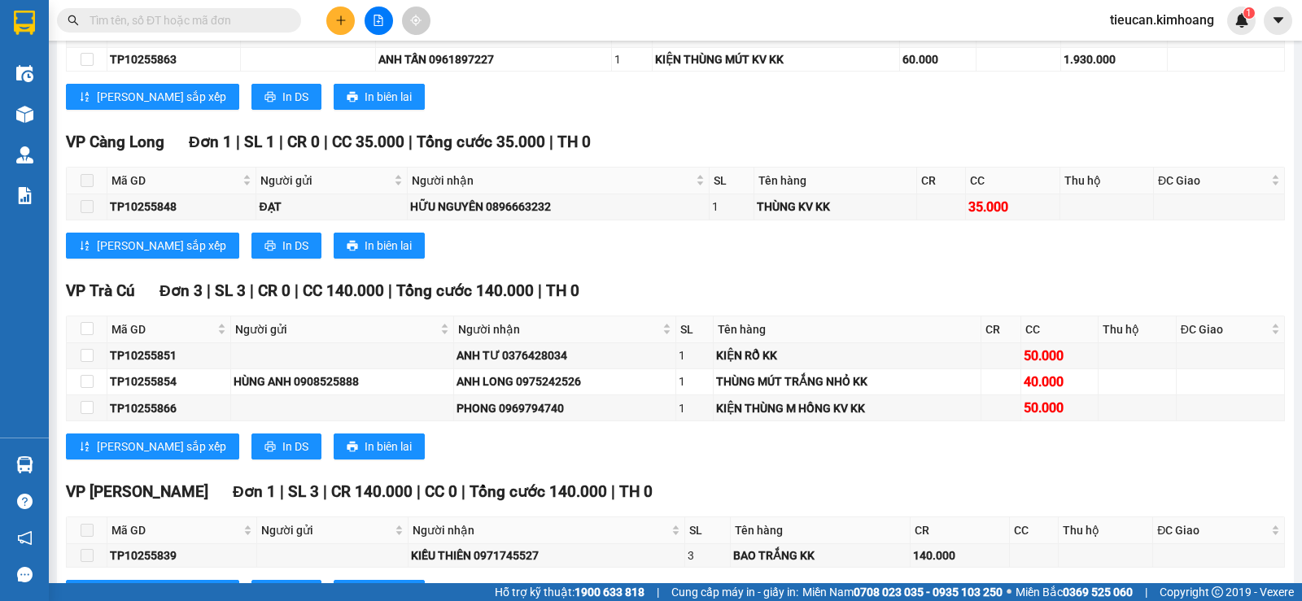
scroll to position [1092, 0]
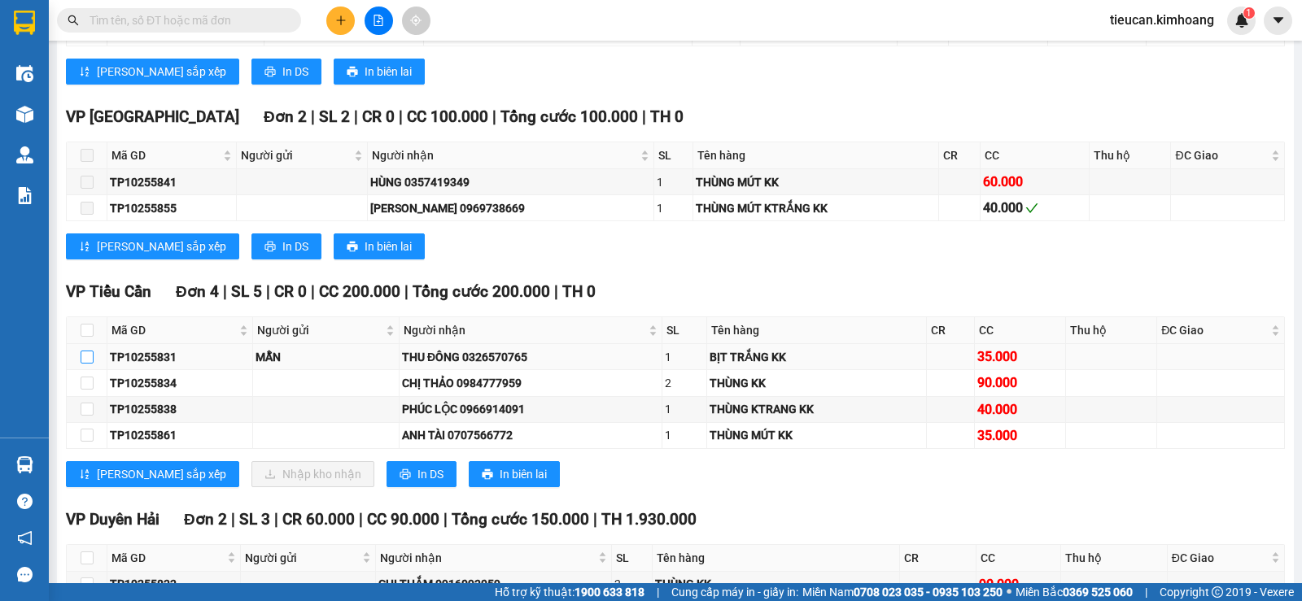
click at [85, 364] on input "checkbox" at bounding box center [87, 357] width 13 height 13
checkbox input "true"
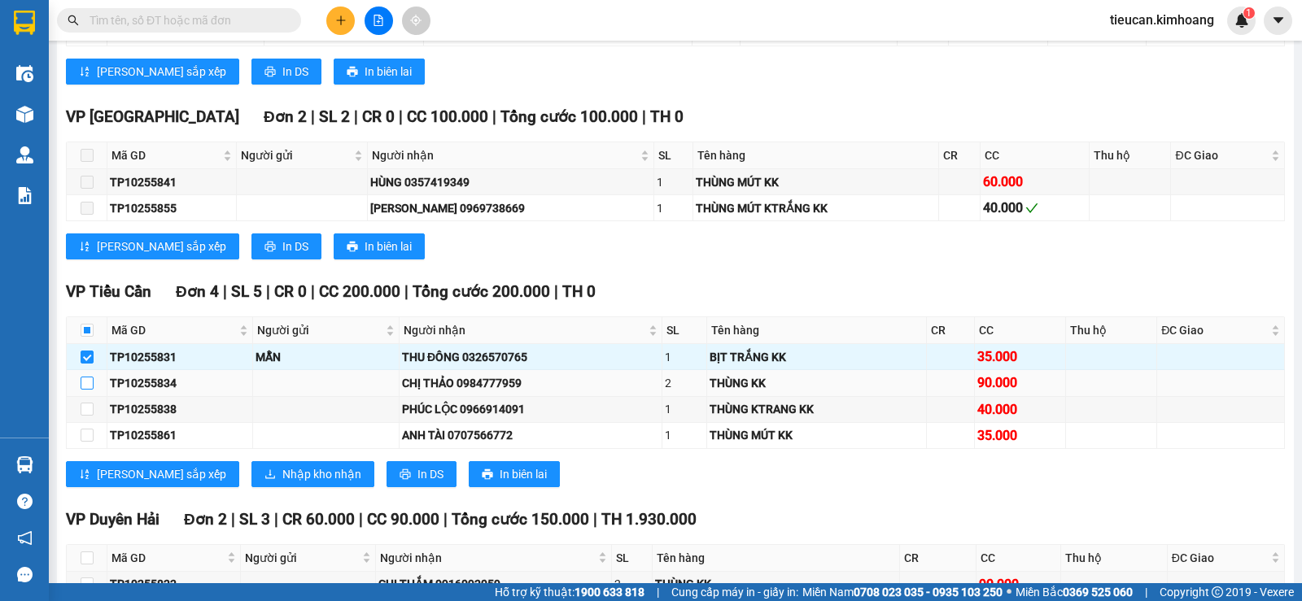
click at [84, 390] on input "checkbox" at bounding box center [87, 383] width 13 height 13
checkbox input "true"
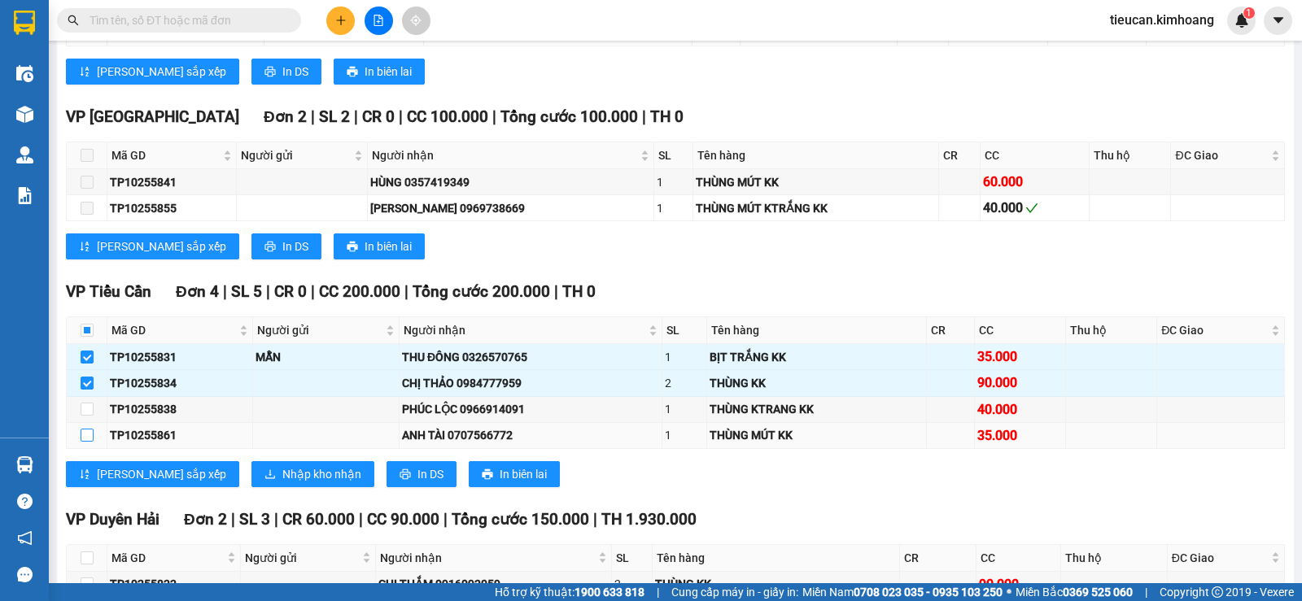
click at [81, 442] on input "checkbox" at bounding box center [87, 435] width 13 height 13
checkbox input "true"
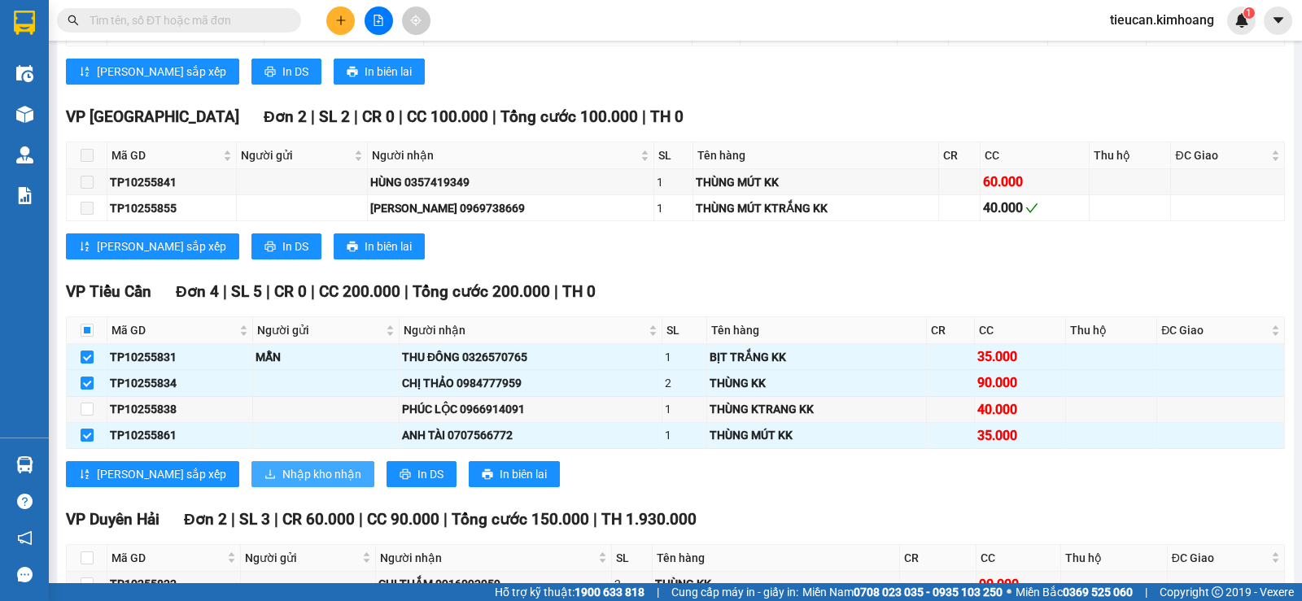
click at [265, 478] on icon "download" at bounding box center [270, 473] width 10 height 9
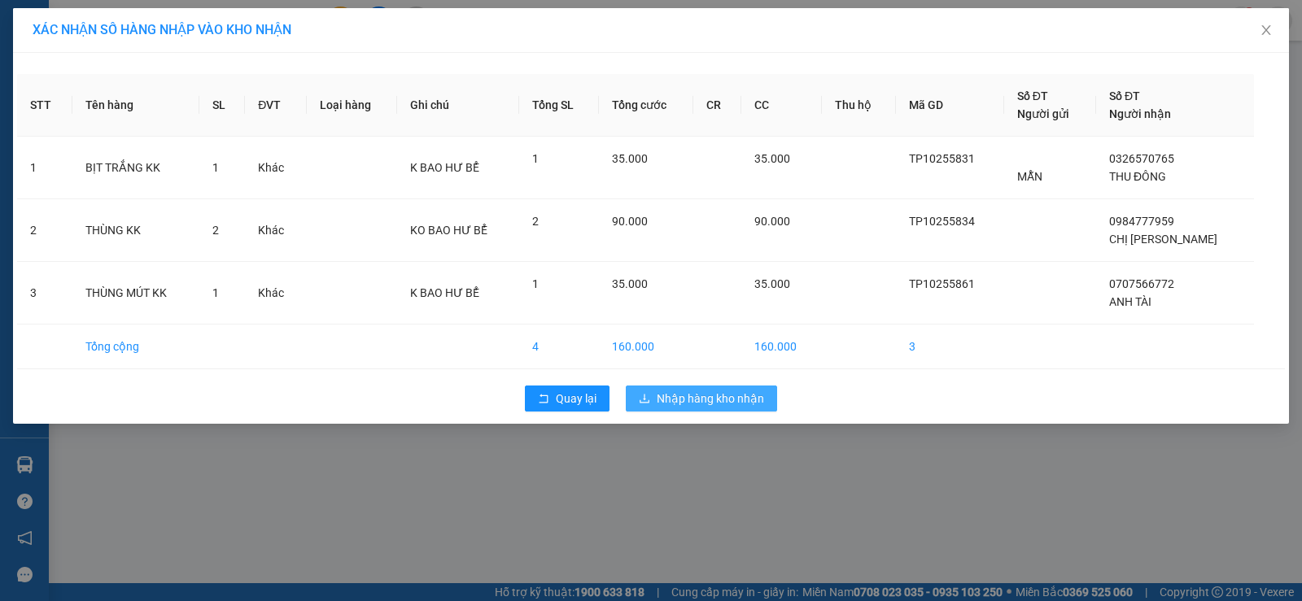
click at [710, 399] on span "Nhập hàng kho nhận" at bounding box center [709, 399] width 107 height 18
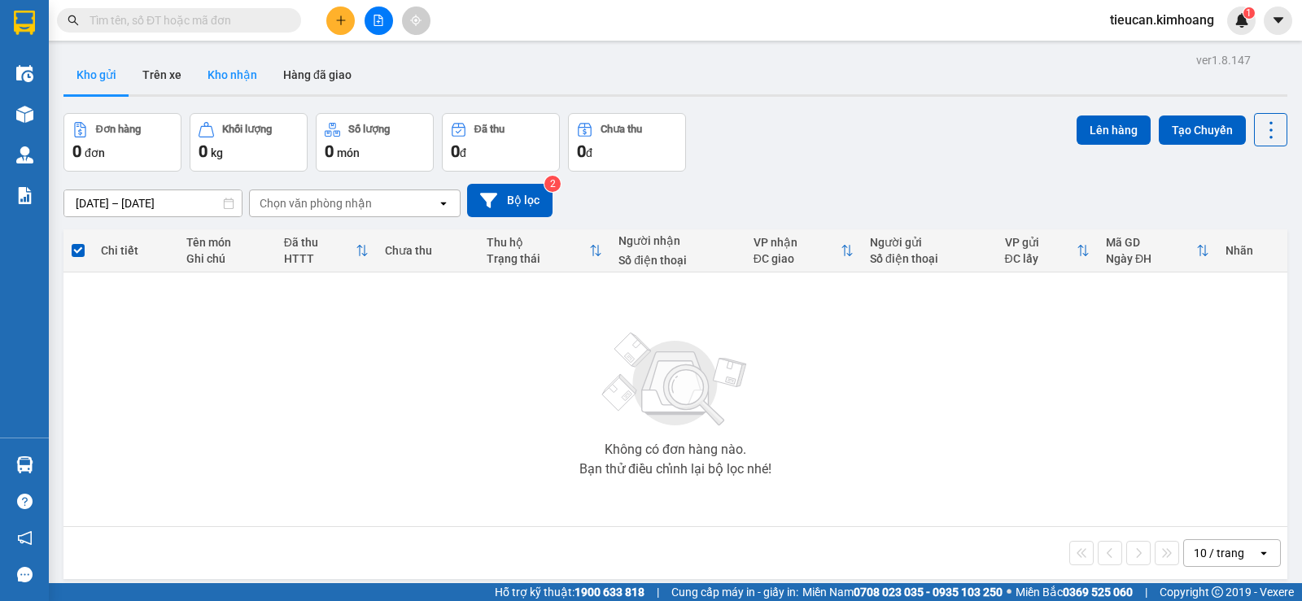
click at [210, 70] on button "Kho nhận" at bounding box center [232, 74] width 76 height 39
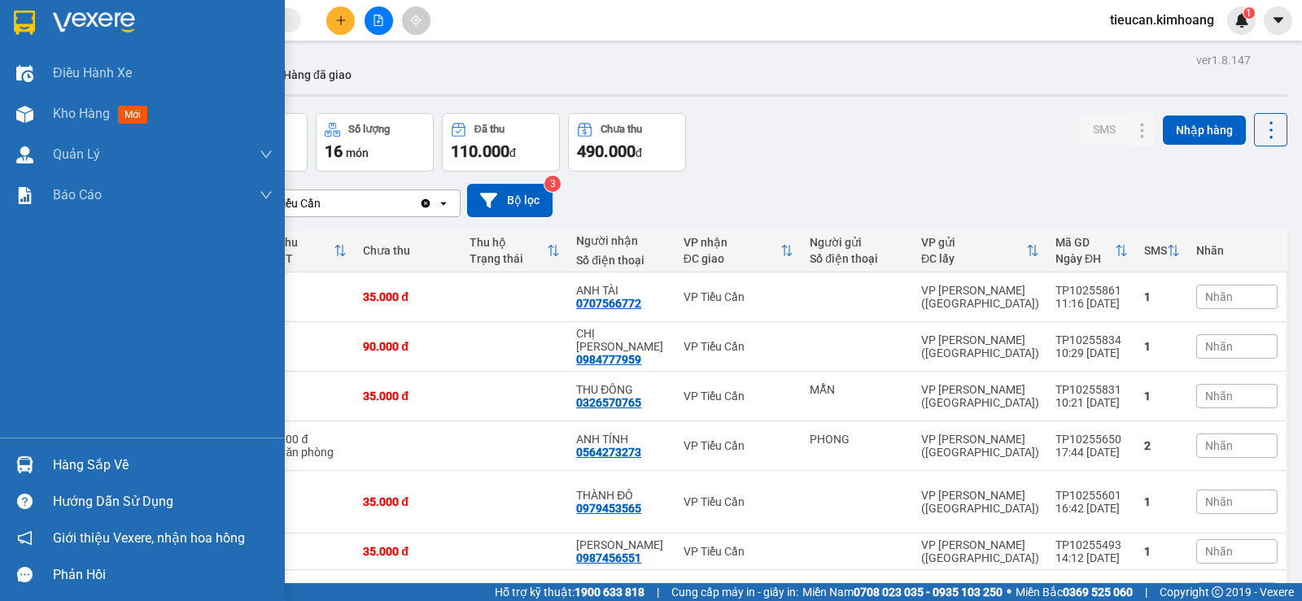
click at [85, 472] on div "Hàng sắp về" at bounding box center [163, 465] width 220 height 24
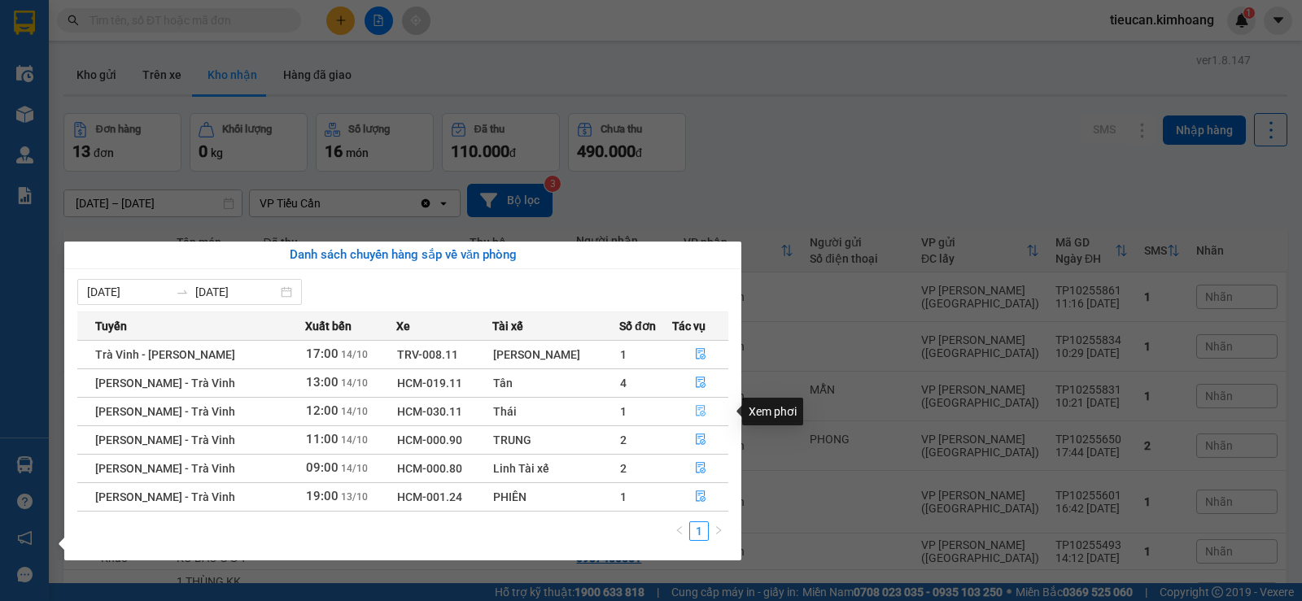
click at [695, 412] on icon "file-done" at bounding box center [700, 410] width 11 height 11
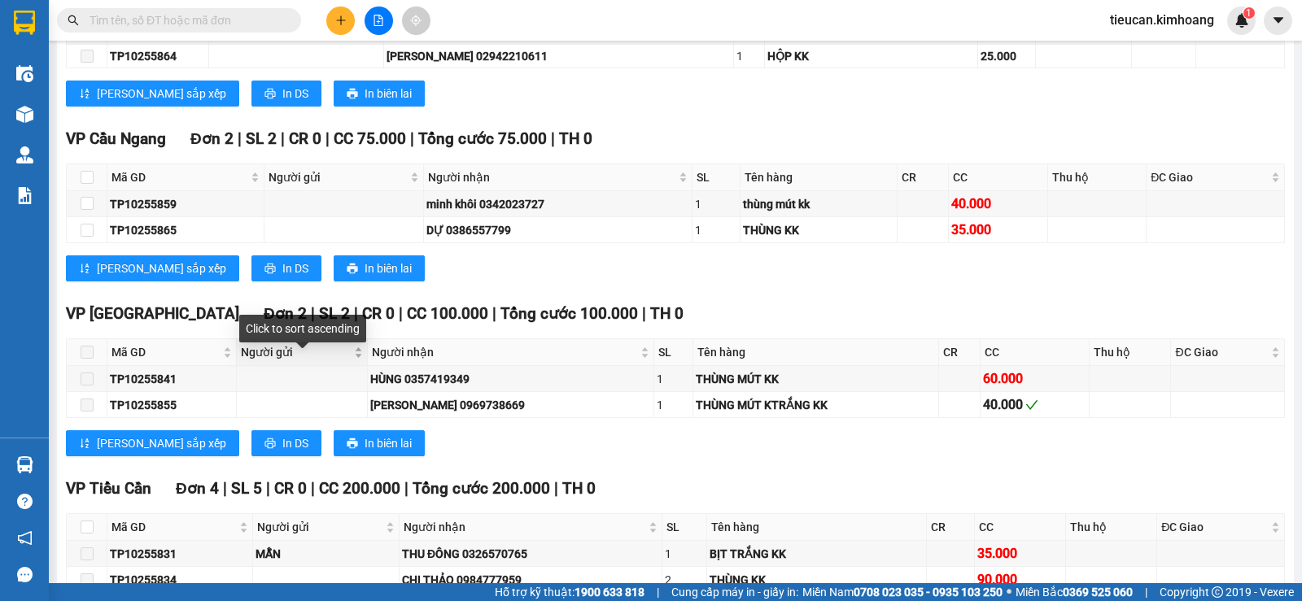
scroll to position [1139, 0]
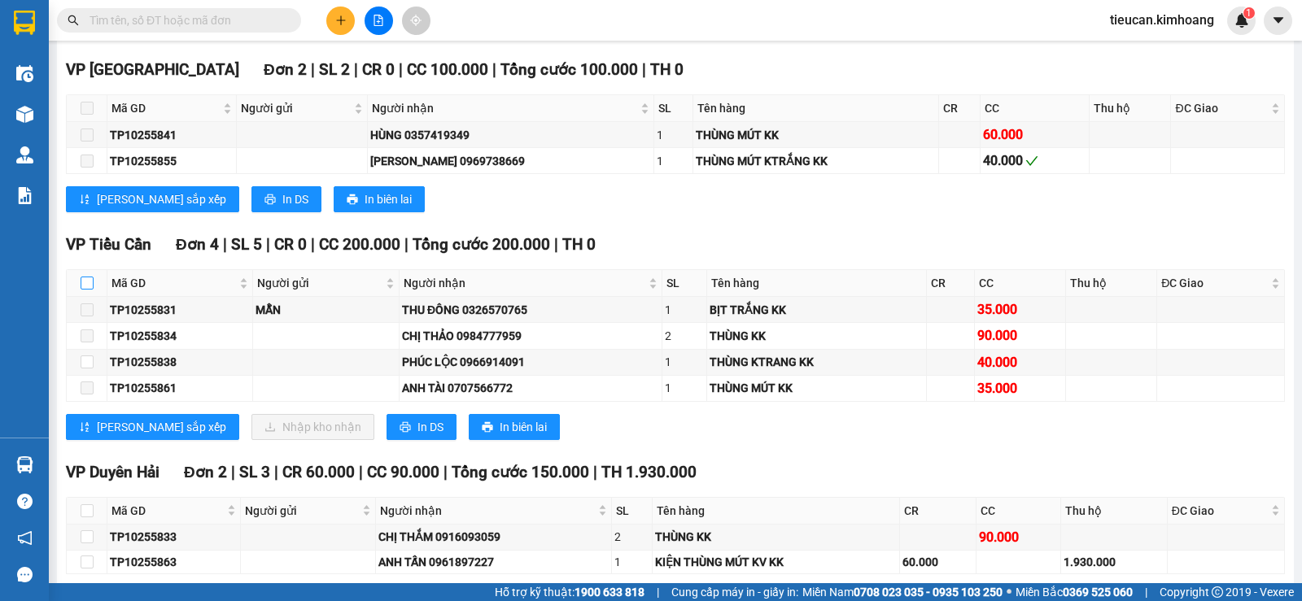
click at [85, 290] on input "checkbox" at bounding box center [87, 283] width 13 height 13
checkbox input "true"
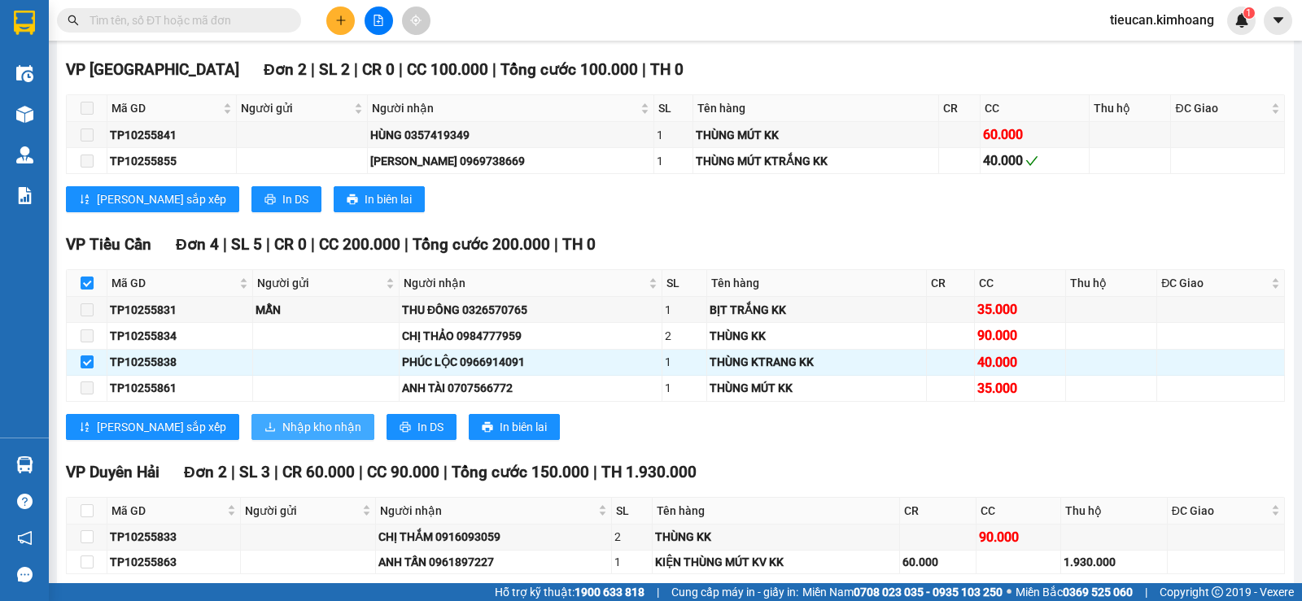
click at [282, 435] on span "Nhập kho nhận" at bounding box center [321, 427] width 79 height 18
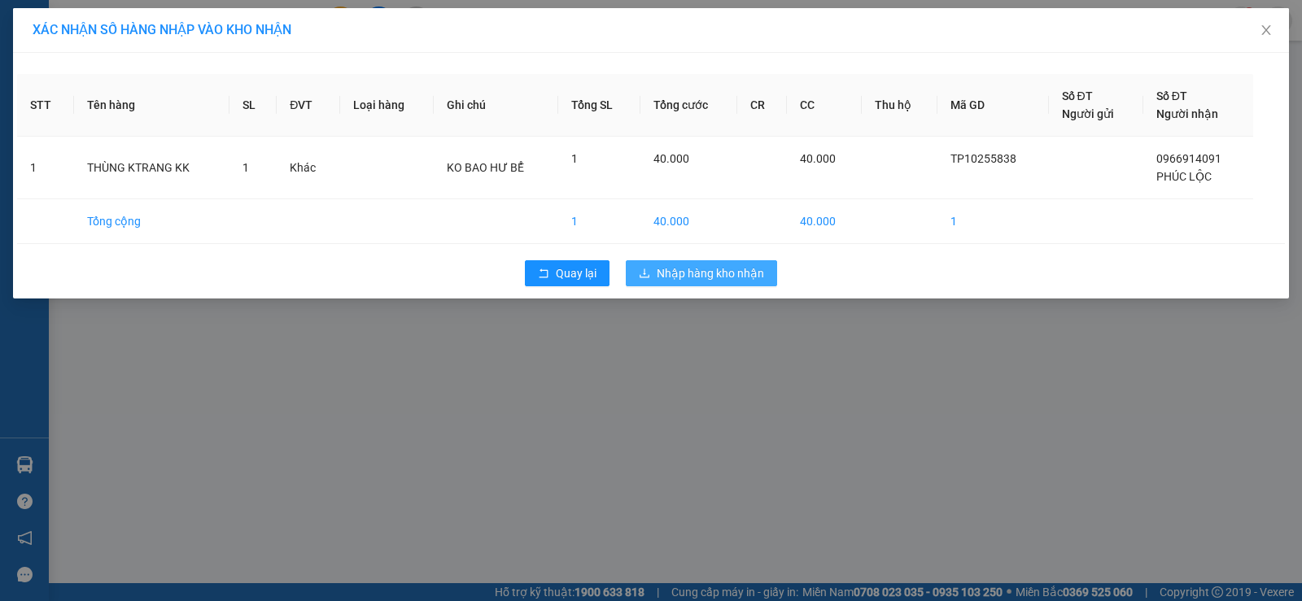
click at [682, 260] on button "Nhập hàng kho nhận" at bounding box center [701, 273] width 151 height 26
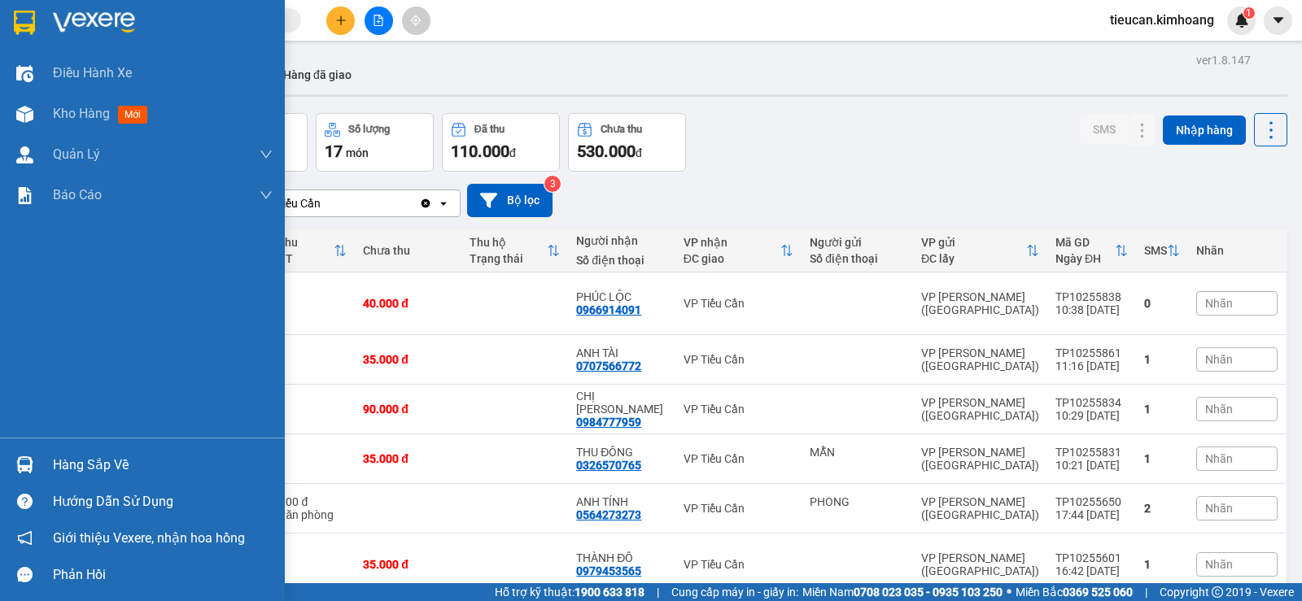
click at [76, 465] on div "Hàng sắp về" at bounding box center [163, 465] width 220 height 24
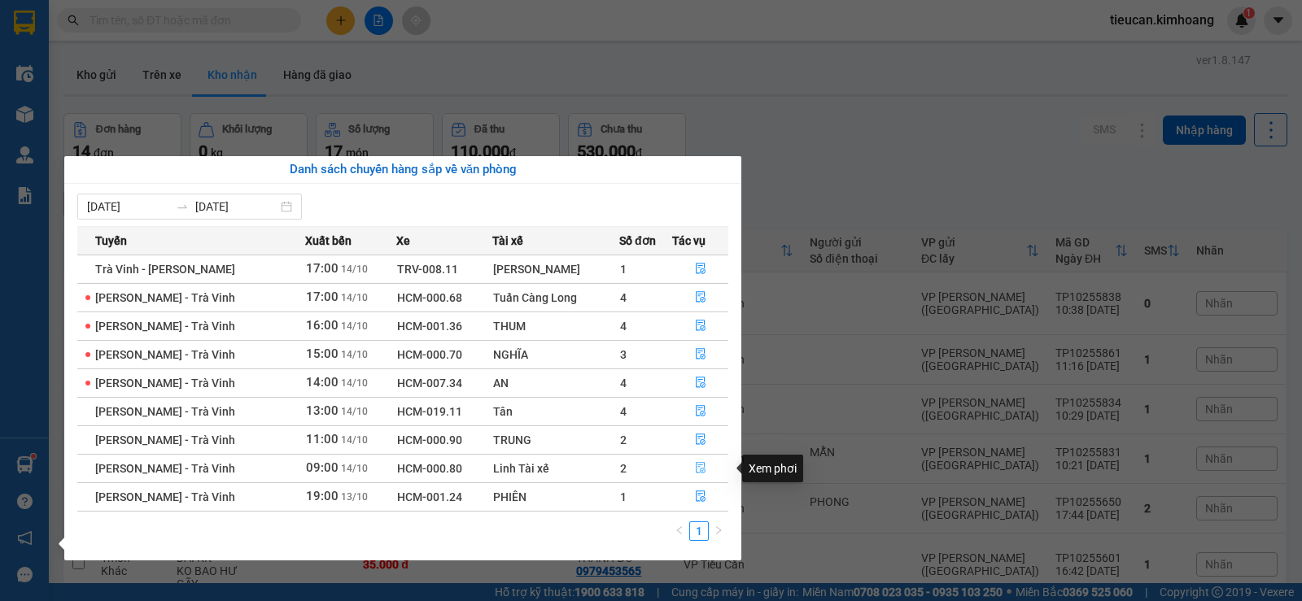
click at [695, 466] on icon "file-done" at bounding box center [700, 467] width 11 height 11
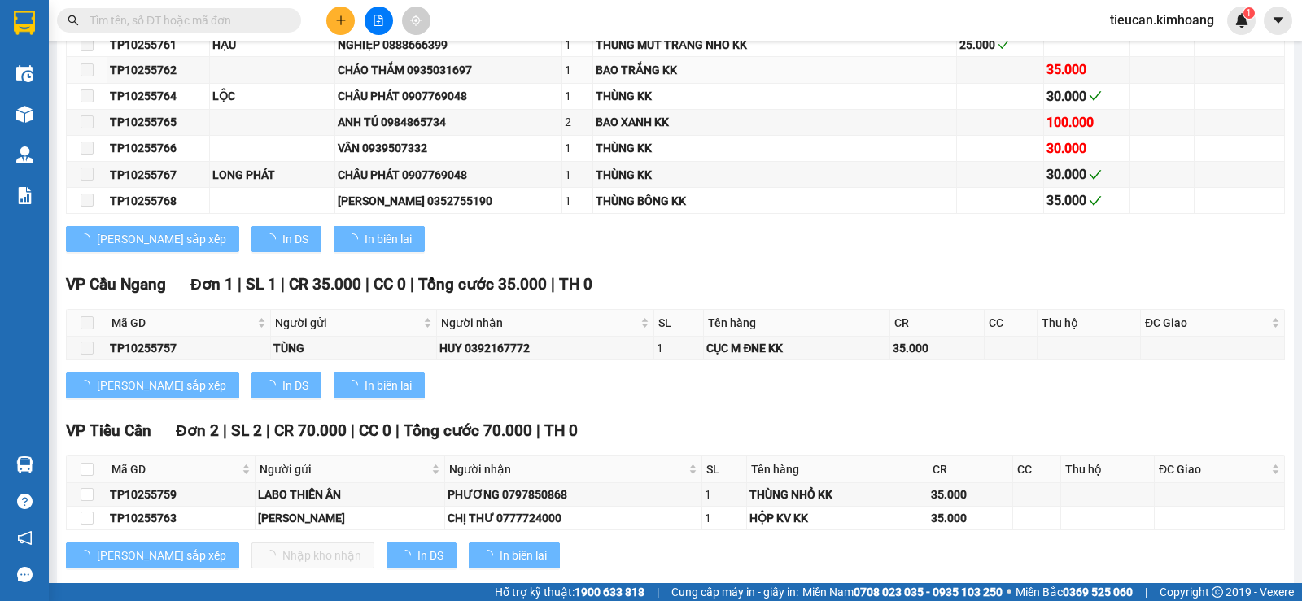
scroll to position [682, 0]
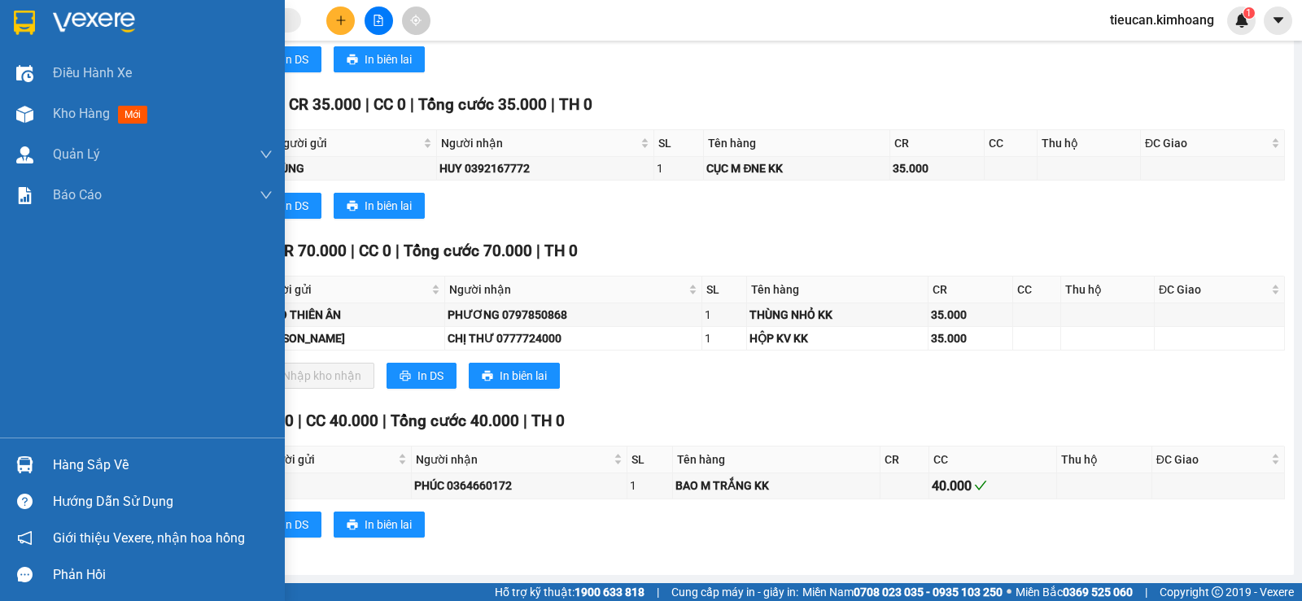
click at [73, 460] on div "Hàng sắp về" at bounding box center [163, 465] width 220 height 24
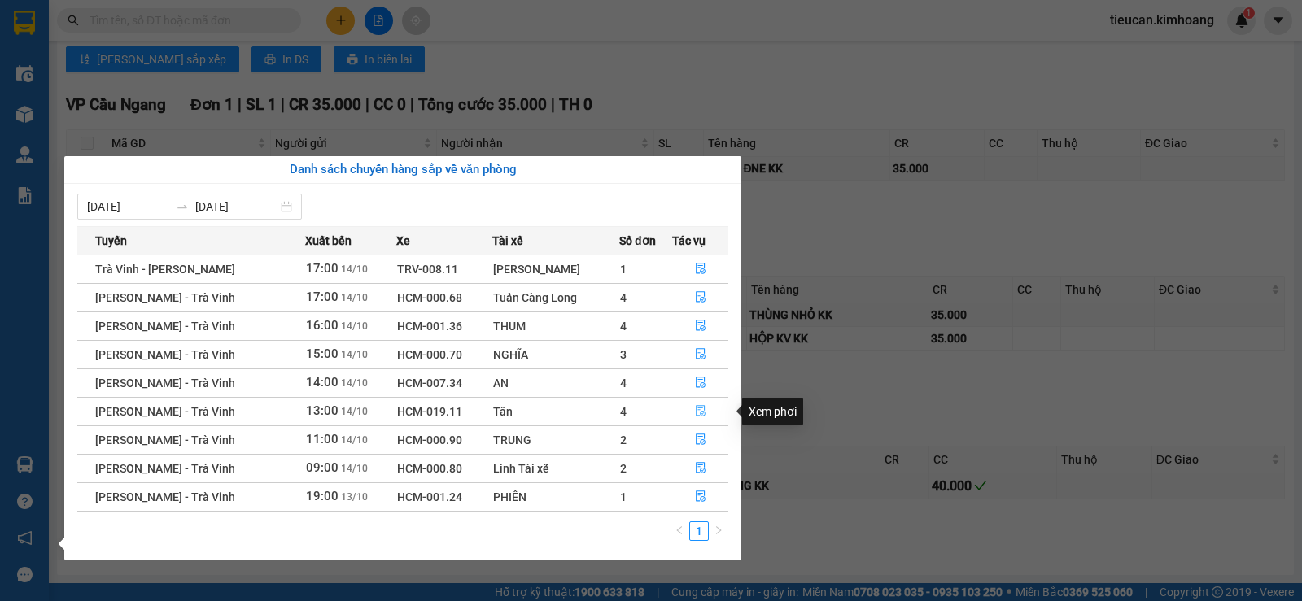
click at [691, 412] on button "button" at bounding box center [700, 412] width 55 height 26
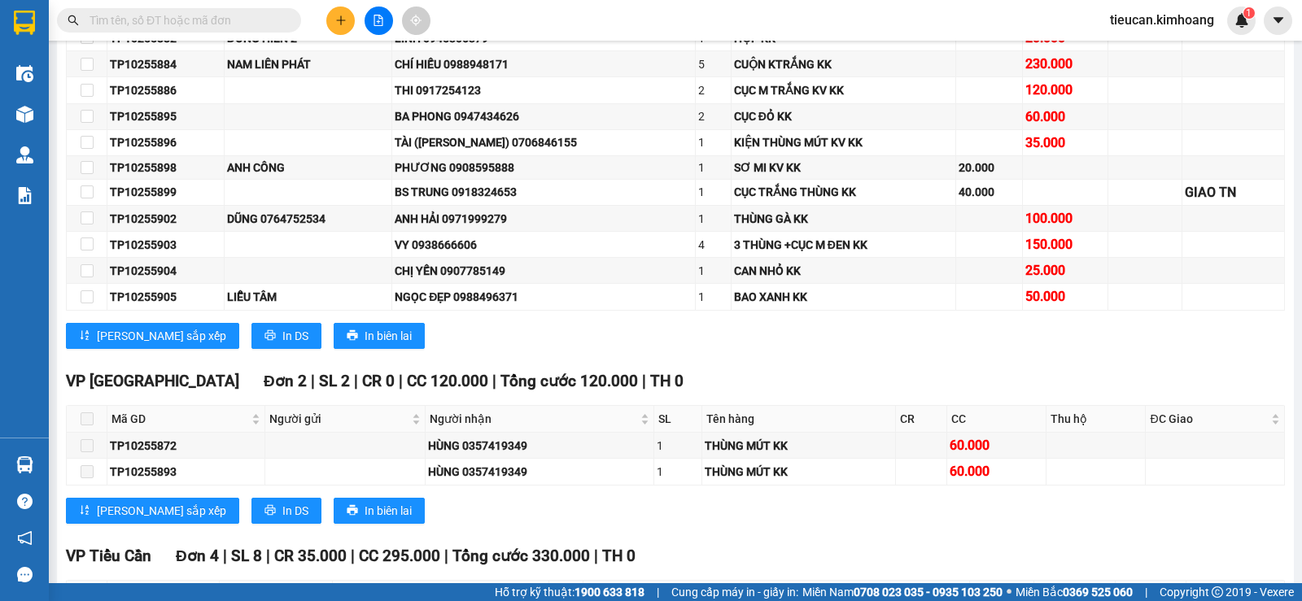
scroll to position [909, 0]
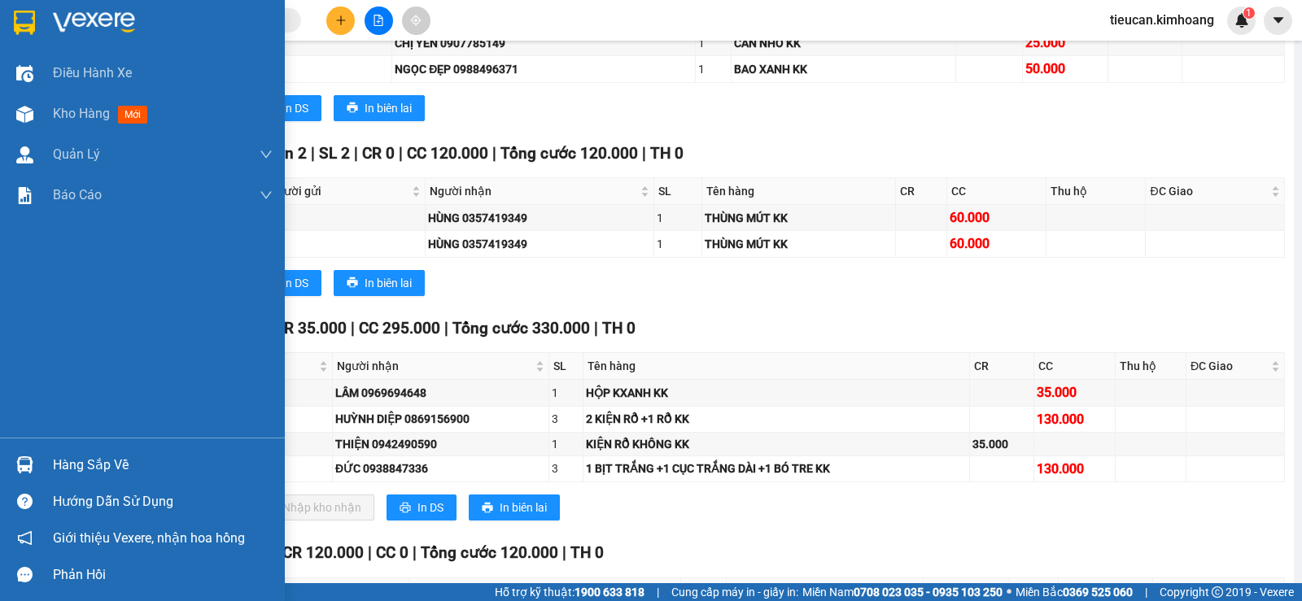
click at [55, 462] on div "Hàng sắp về" at bounding box center [163, 465] width 220 height 24
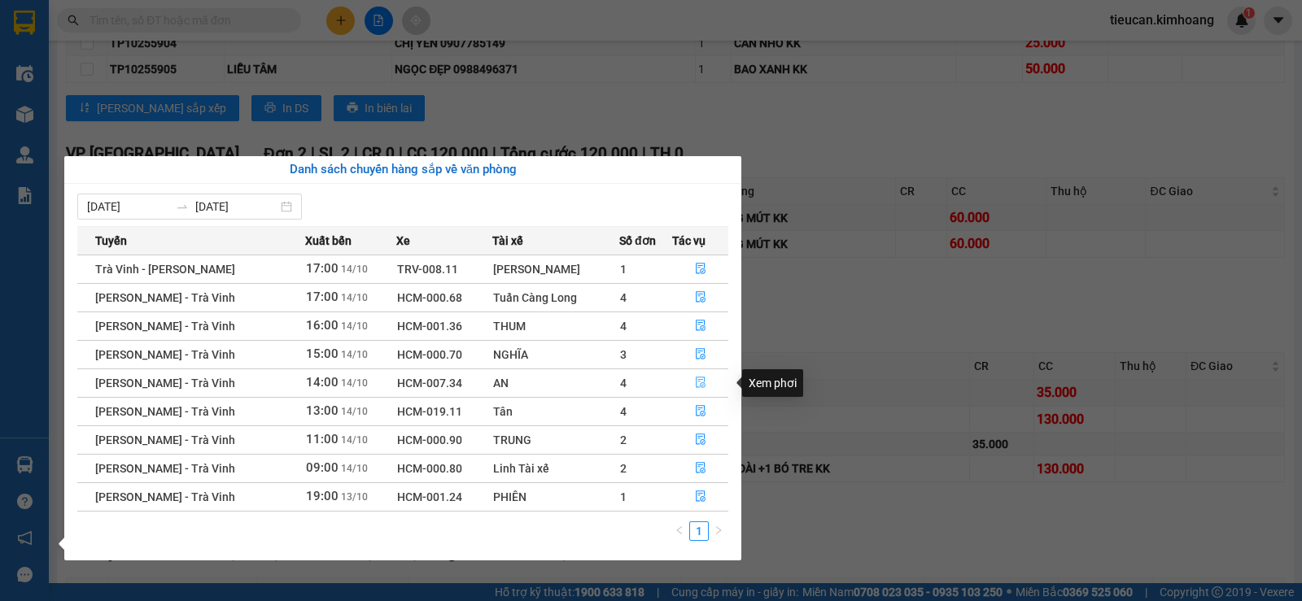
click at [693, 373] on button "button" at bounding box center [700, 383] width 55 height 26
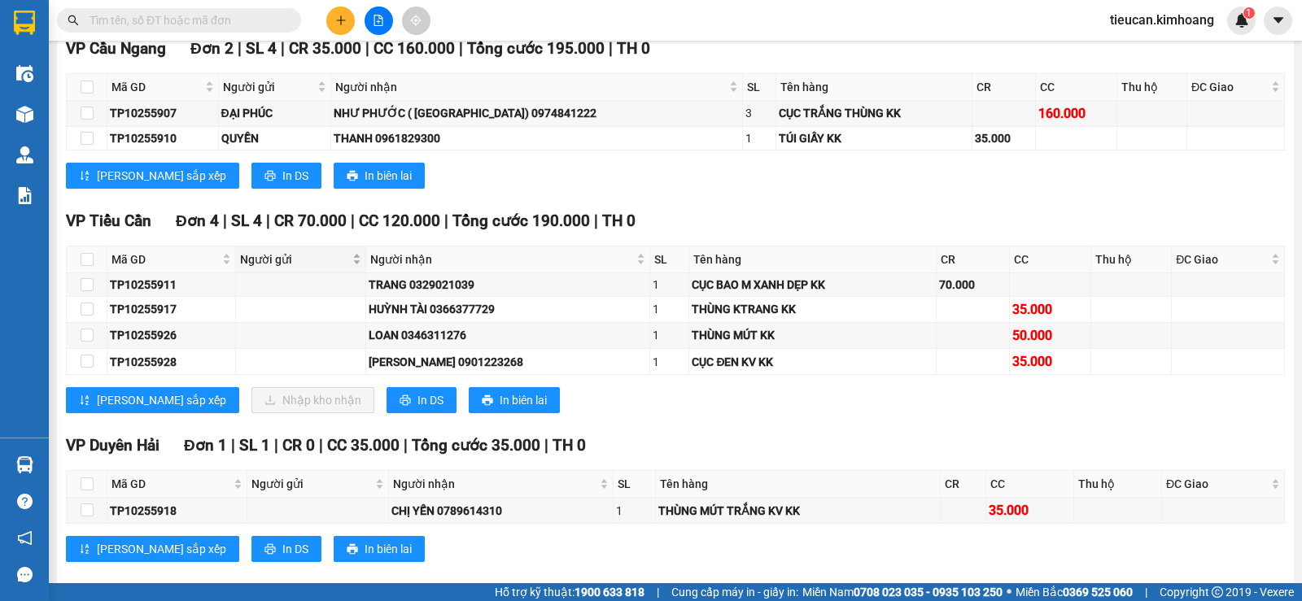
scroll to position [857, 0]
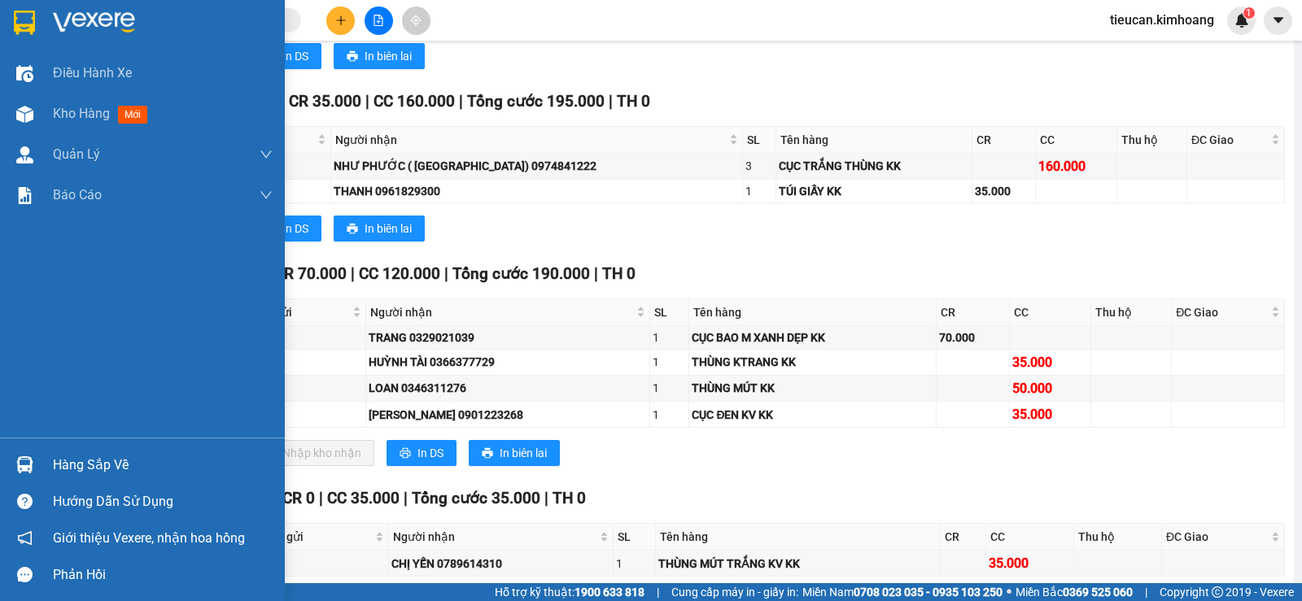
click at [58, 466] on div "Hàng sắp về" at bounding box center [163, 465] width 220 height 24
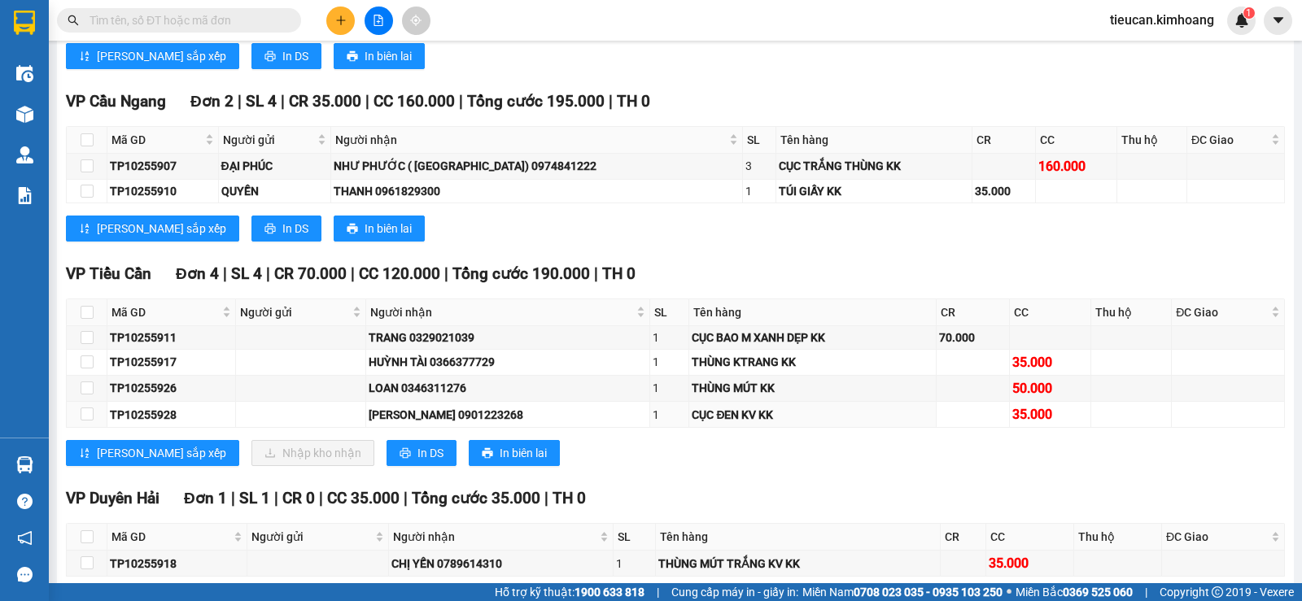
click at [814, 418] on section "Kết quả tìm kiếm ( 0 ) Bộ lọc No Data tieucan.kimhoang 1 Điều hành xe Kho hàng …" at bounding box center [651, 300] width 1302 height 601
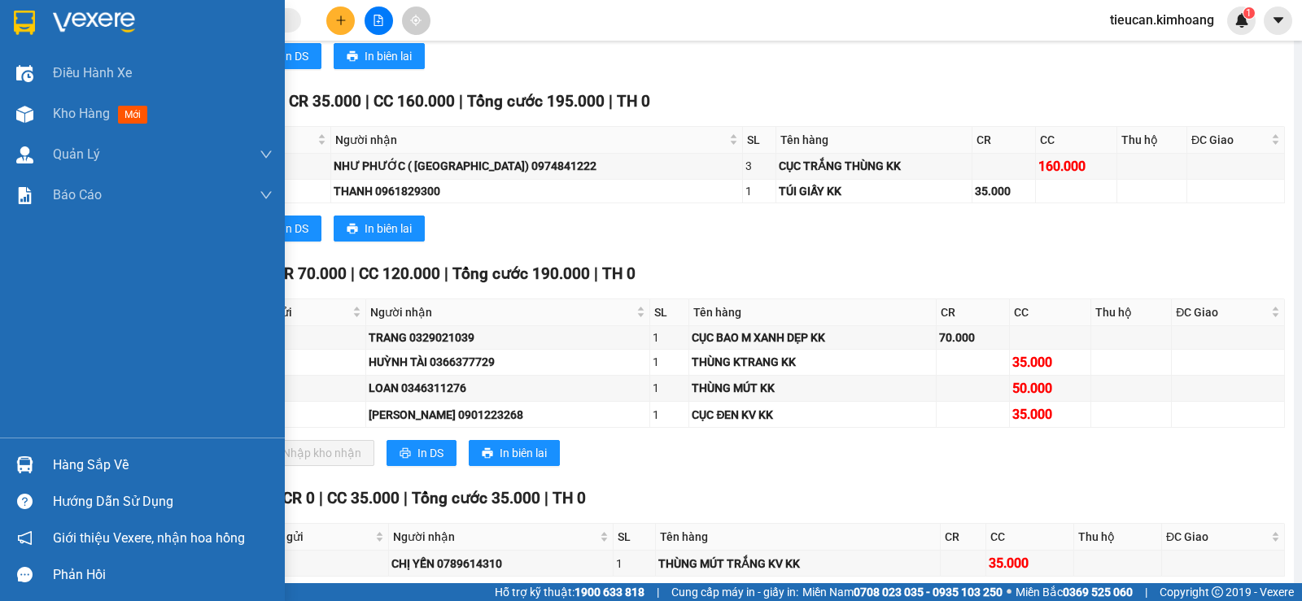
click at [94, 470] on div "Hàng sắp về" at bounding box center [163, 465] width 220 height 24
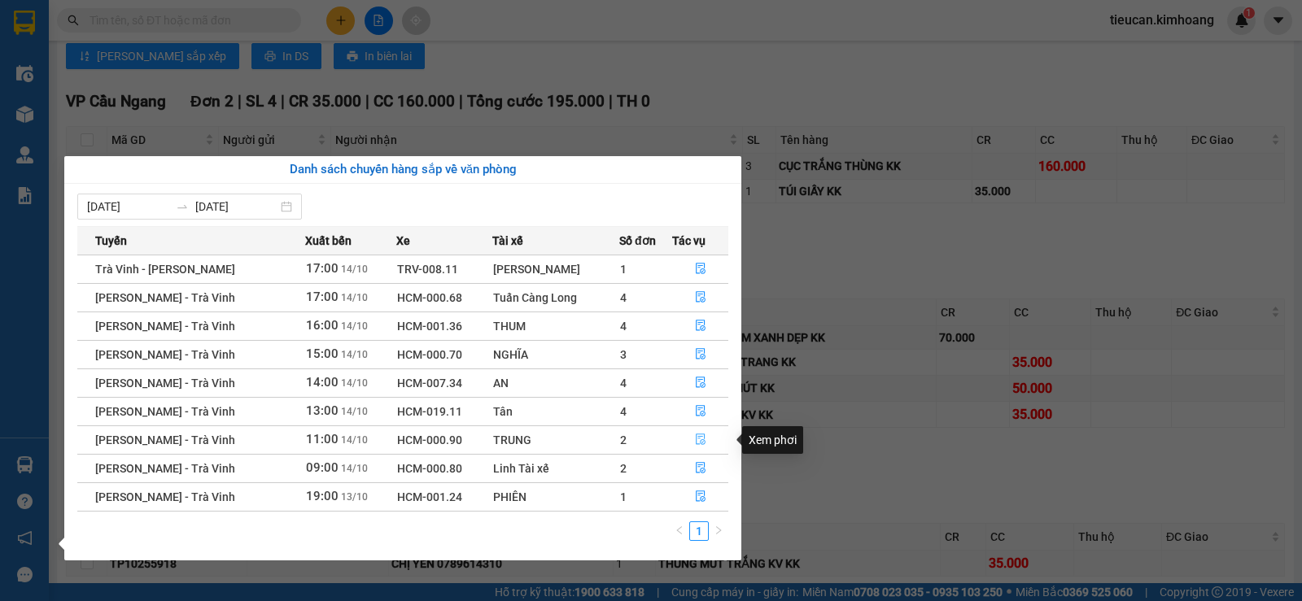
click at [697, 438] on icon "file-done" at bounding box center [700, 439] width 11 height 11
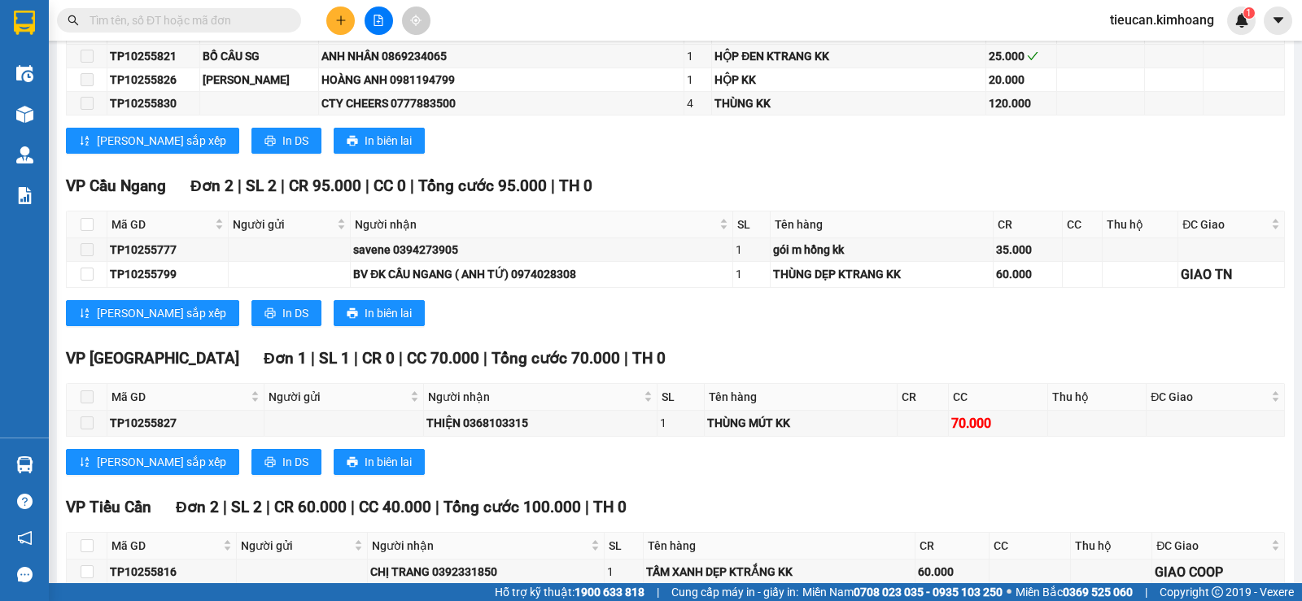
scroll to position [1560, 0]
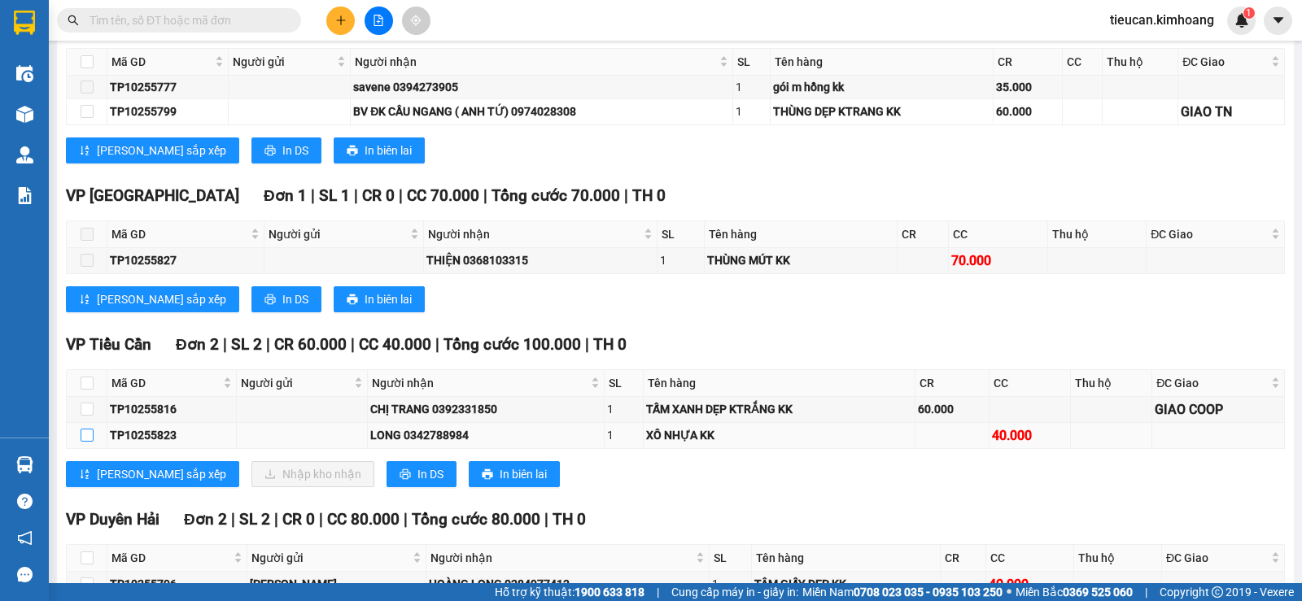
click at [86, 442] on input "checkbox" at bounding box center [87, 435] width 13 height 13
checkbox input "true"
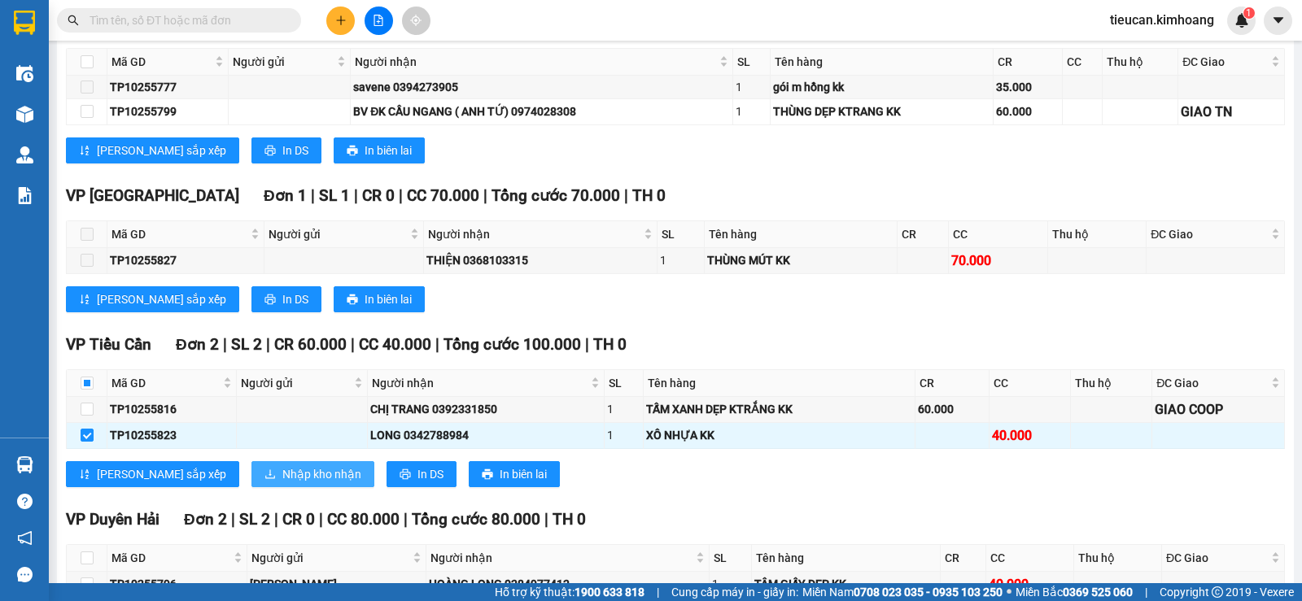
click at [251, 487] on button "Nhập kho nhận" at bounding box center [312, 474] width 123 height 26
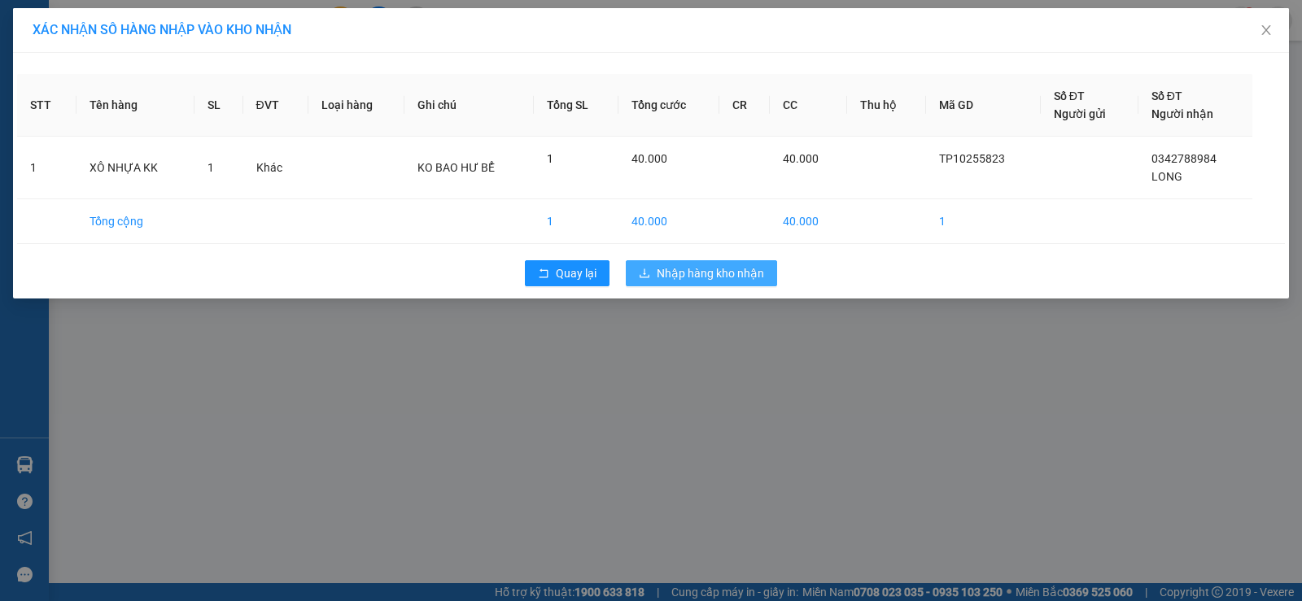
click at [744, 277] on span "Nhập hàng kho nhận" at bounding box center [709, 273] width 107 height 18
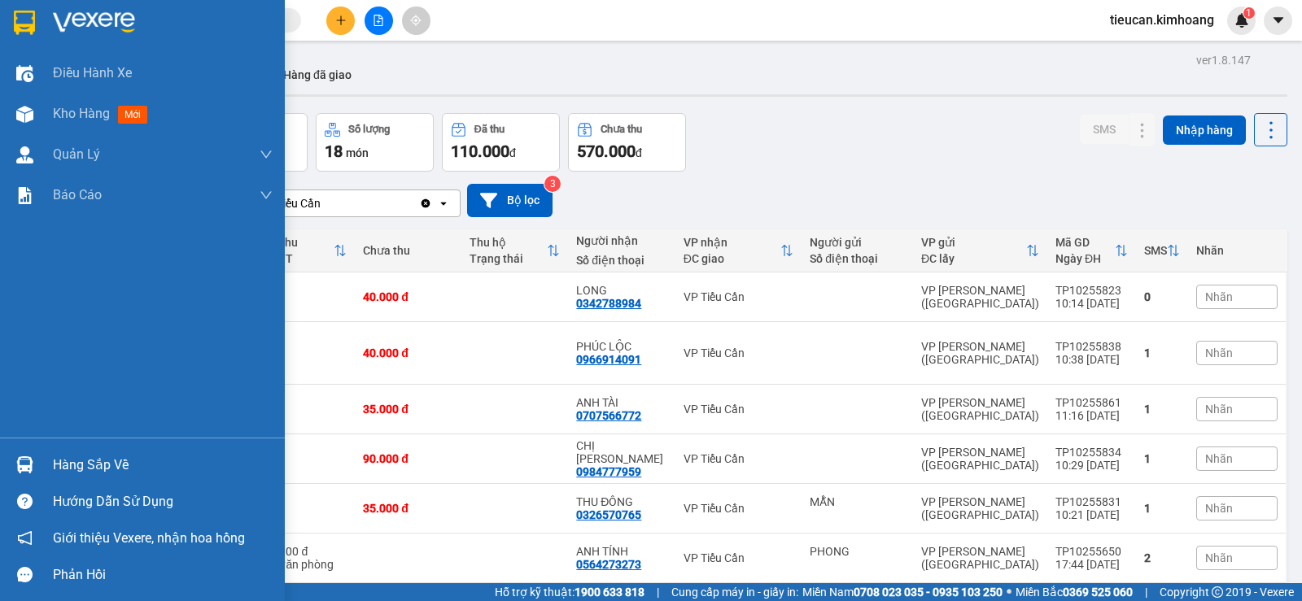
click at [66, 451] on div "Hàng sắp về" at bounding box center [142, 465] width 285 height 37
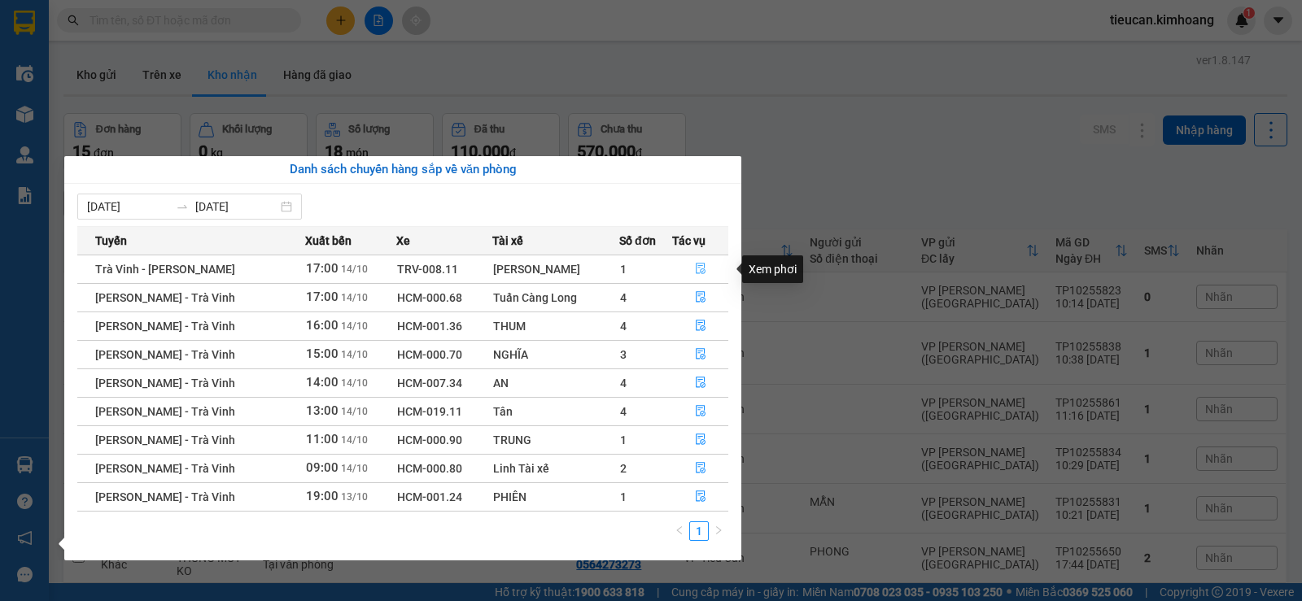
click at [697, 260] on button "button" at bounding box center [700, 269] width 55 height 26
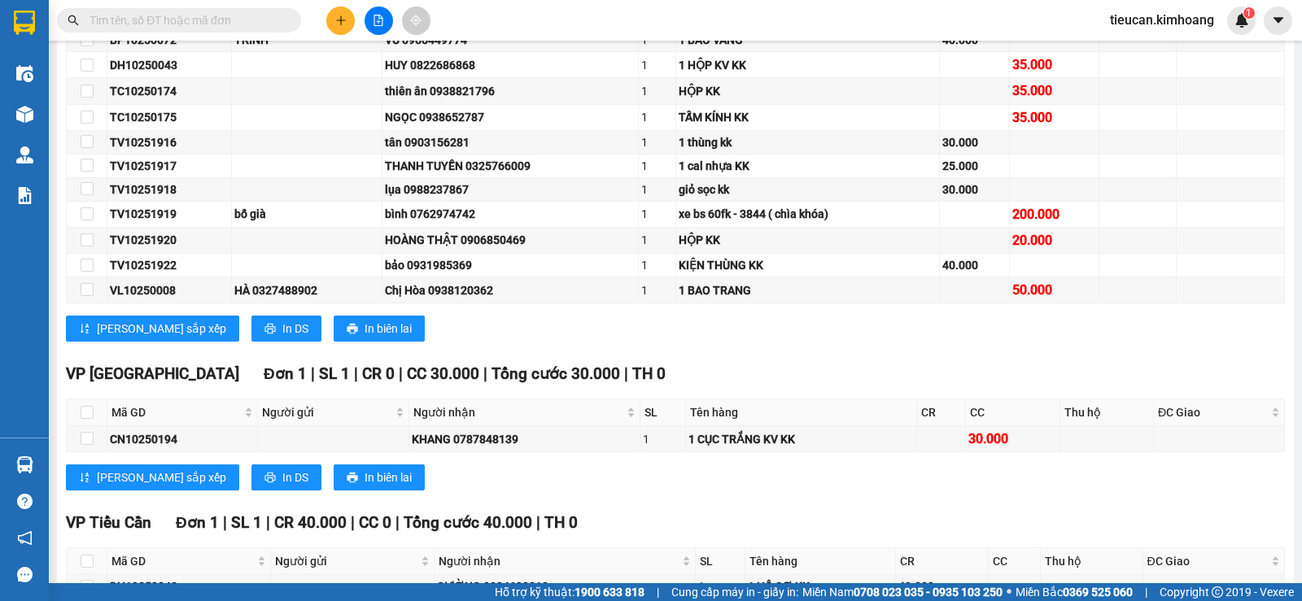
scroll to position [438, 0]
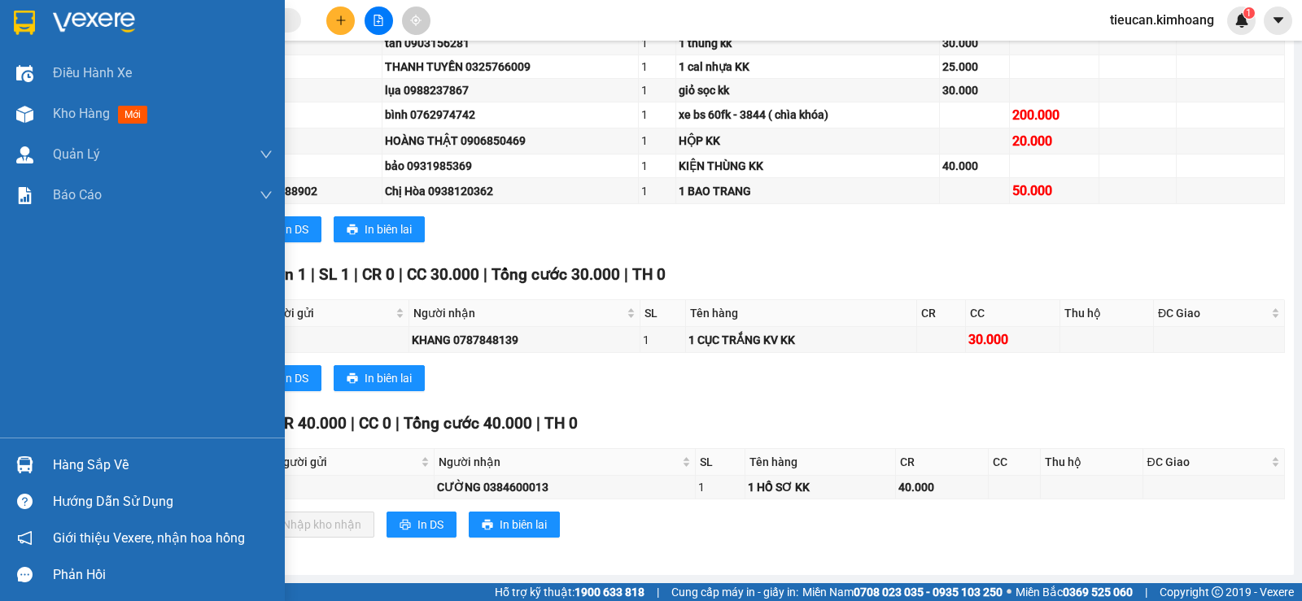
click at [94, 456] on div "Hàng sắp về" at bounding box center [163, 465] width 220 height 24
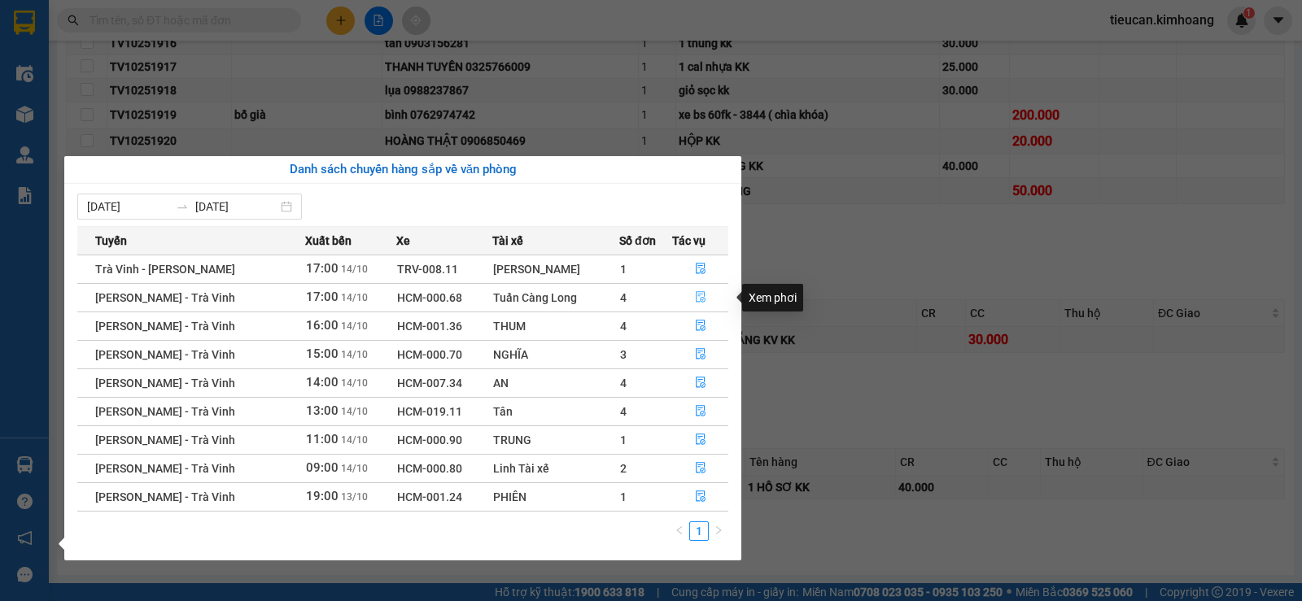
click at [695, 289] on button "button" at bounding box center [700, 298] width 55 height 26
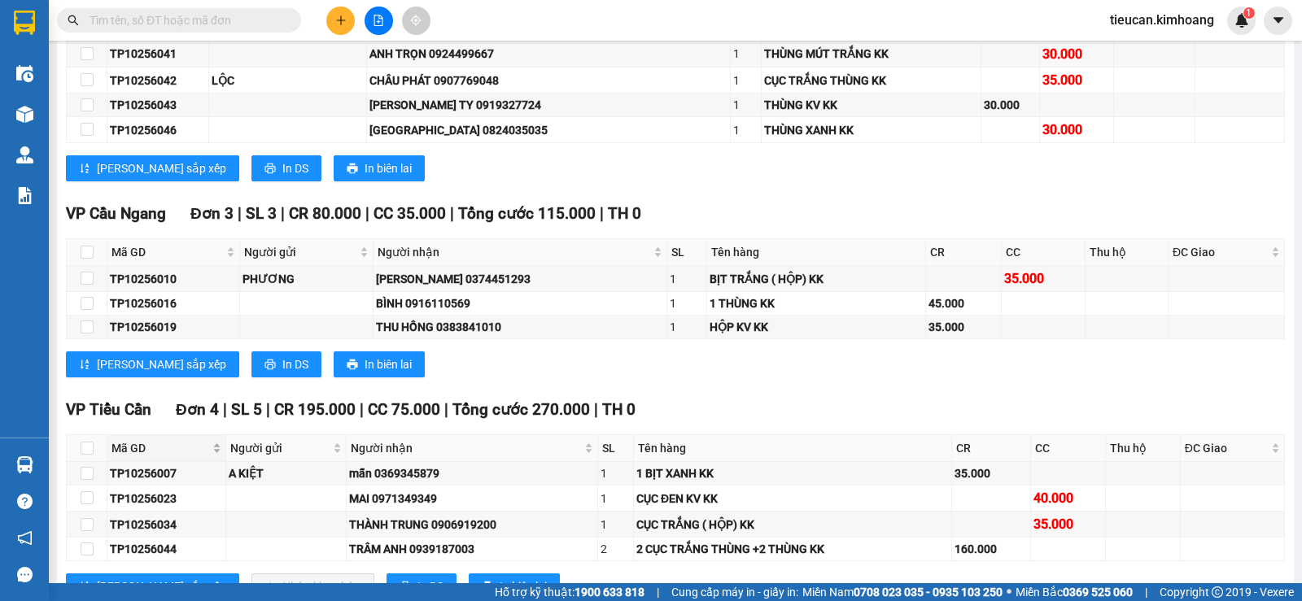
scroll to position [1040, 0]
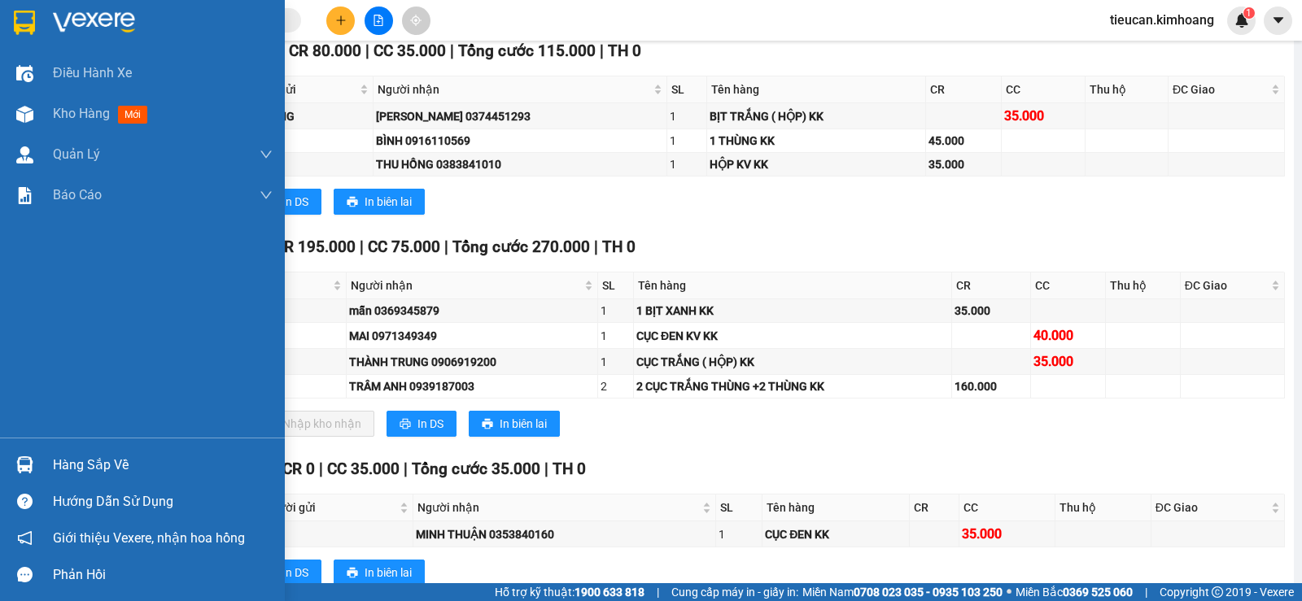
click at [81, 468] on div "Hàng sắp về" at bounding box center [163, 465] width 220 height 24
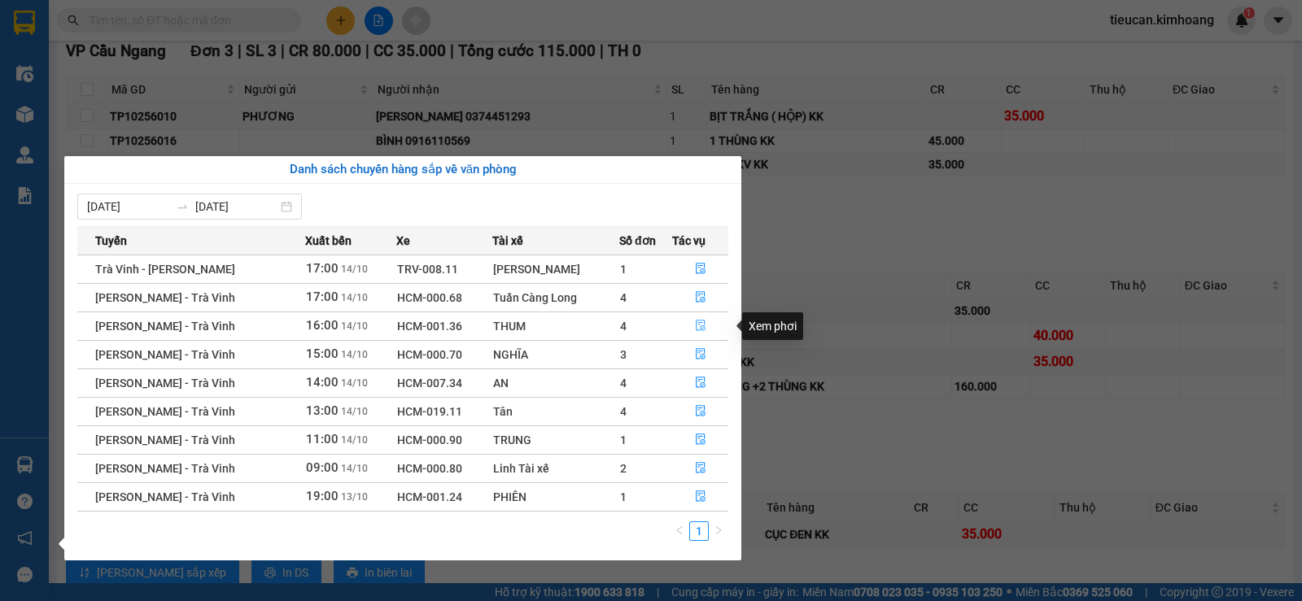
click at [696, 323] on icon "file-done" at bounding box center [701, 326] width 10 height 11
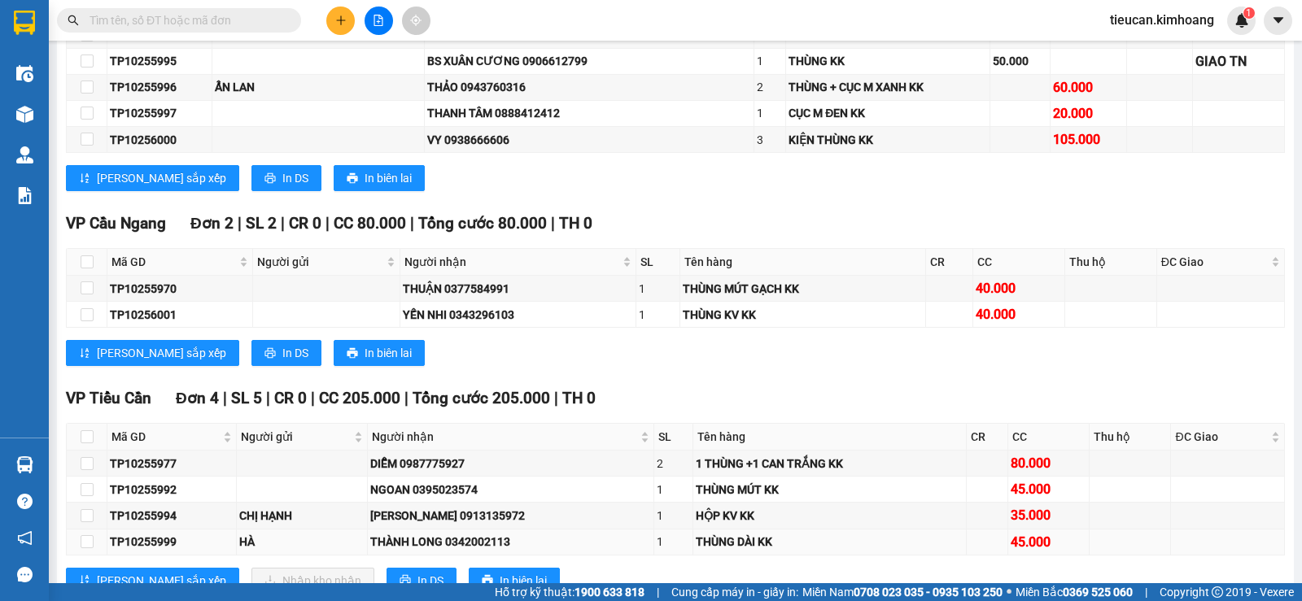
scroll to position [1213, 0]
